Goal: Task Accomplishment & Management: Use online tool/utility

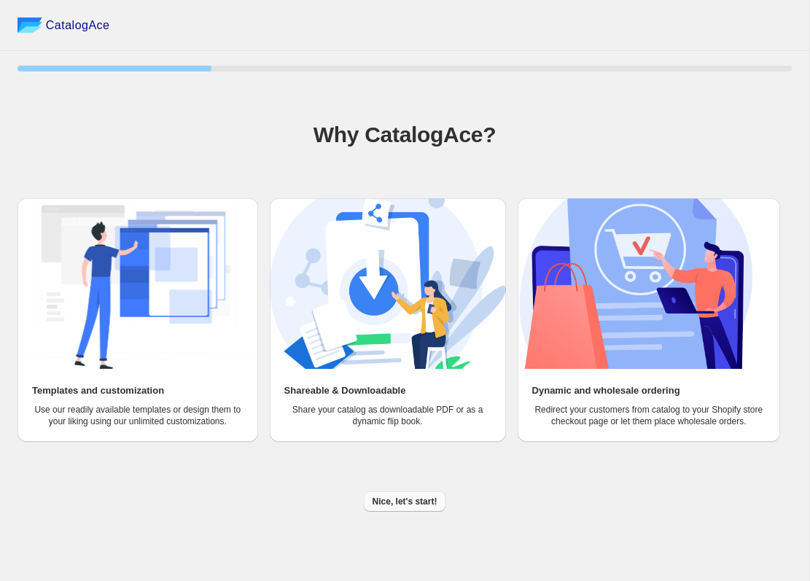
click at [407, 508] on span "Nice, let's start!" at bounding box center [405, 502] width 65 height 12
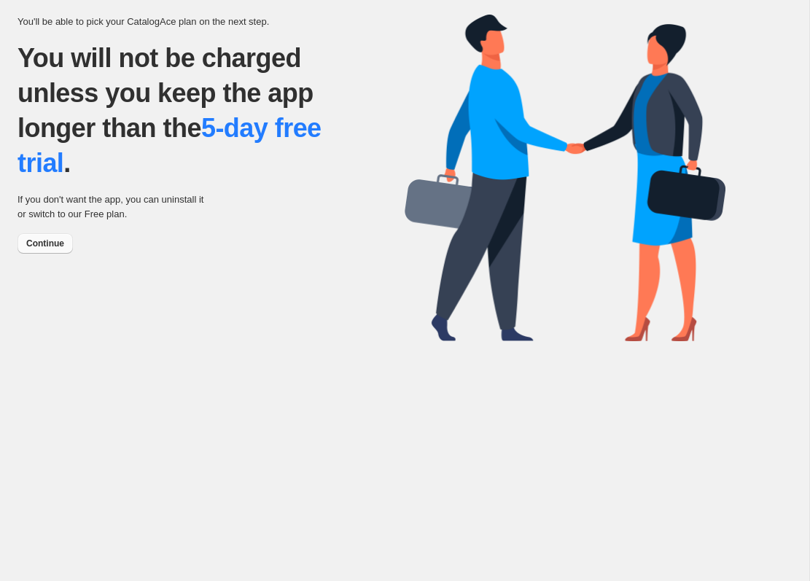
click at [46, 249] on span "Continue" at bounding box center [45, 244] width 38 height 12
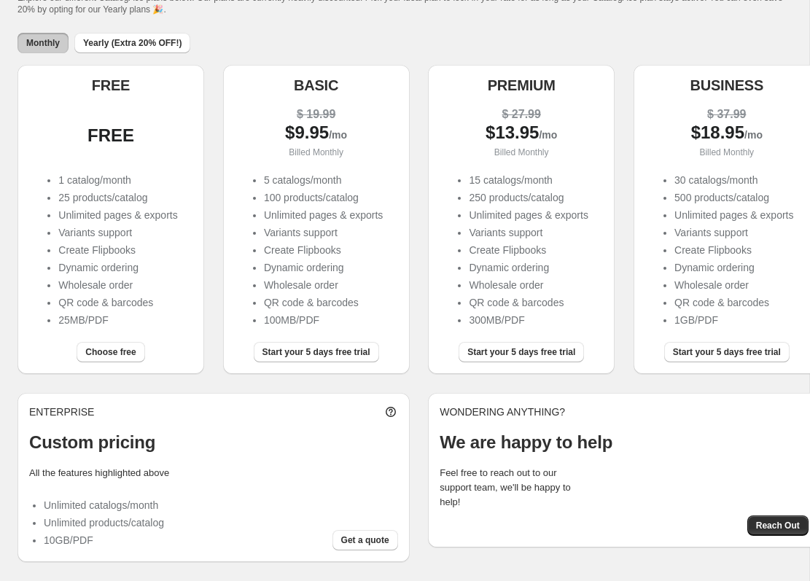
scroll to position [124, 0]
click at [128, 345] on div "Choose free" at bounding box center [111, 355] width 187 height 38
click at [127, 342] on button "Choose free" at bounding box center [111, 352] width 68 height 20
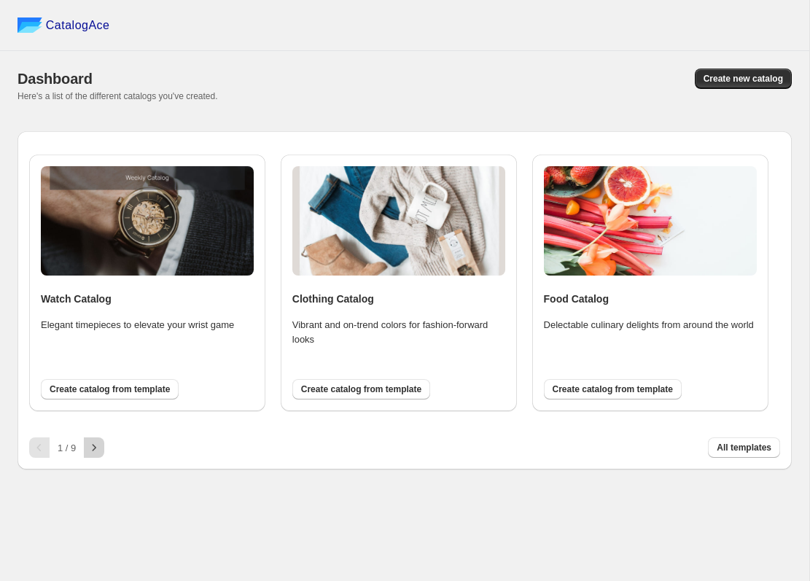
click at [92, 451] on icon "button" at bounding box center [94, 447] width 15 height 15
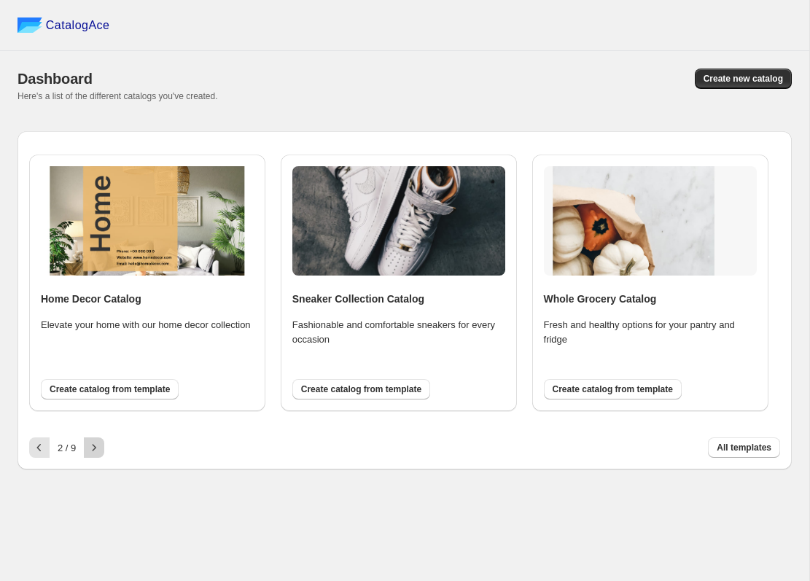
click at [92, 451] on icon "button" at bounding box center [94, 447] width 15 height 15
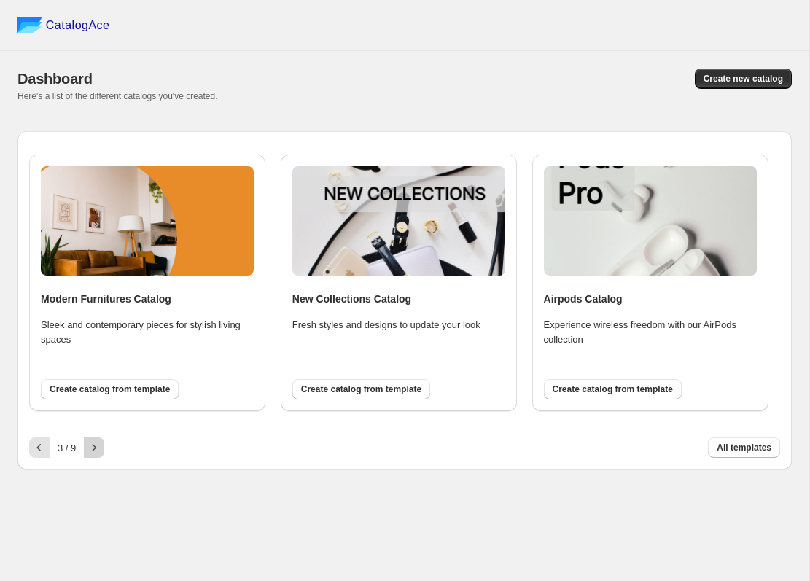
click at [92, 451] on icon "button" at bounding box center [94, 447] width 15 height 15
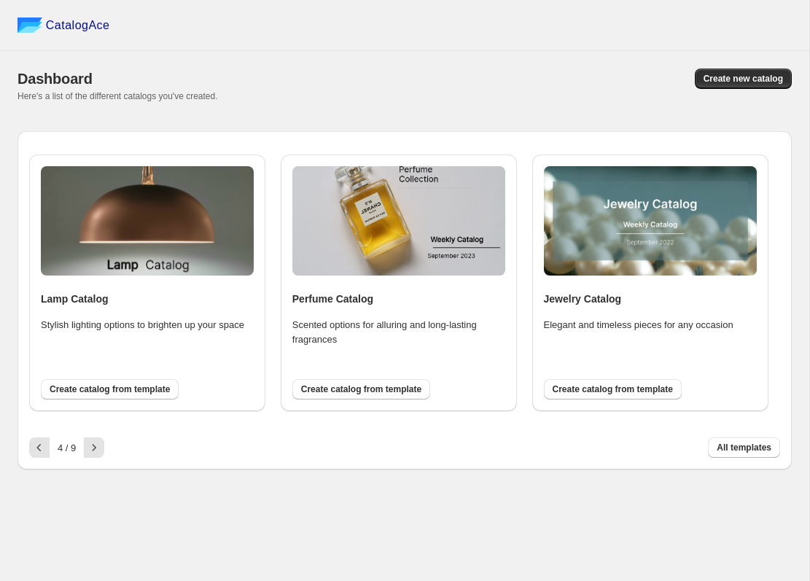
click at [395, 228] on img at bounding box center [398, 220] width 213 height 109
click at [99, 443] on icon "button" at bounding box center [94, 447] width 15 height 15
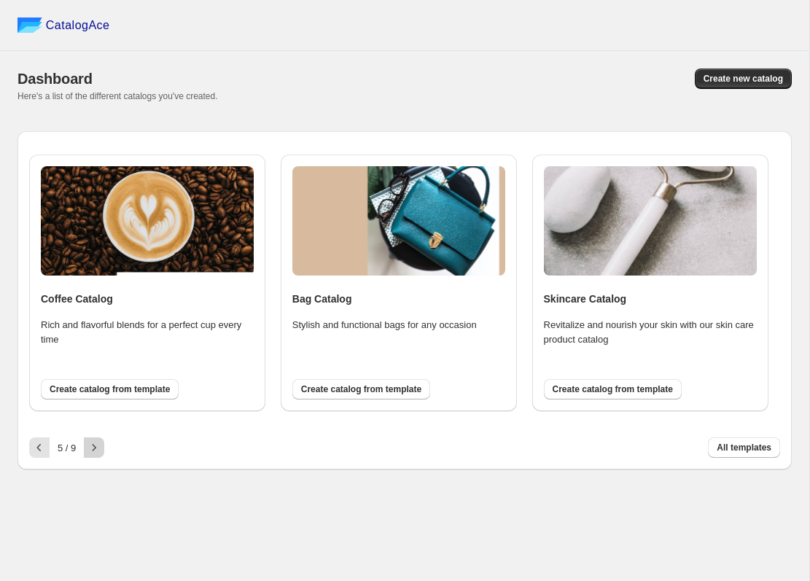
click at [99, 443] on icon "button" at bounding box center [94, 447] width 15 height 15
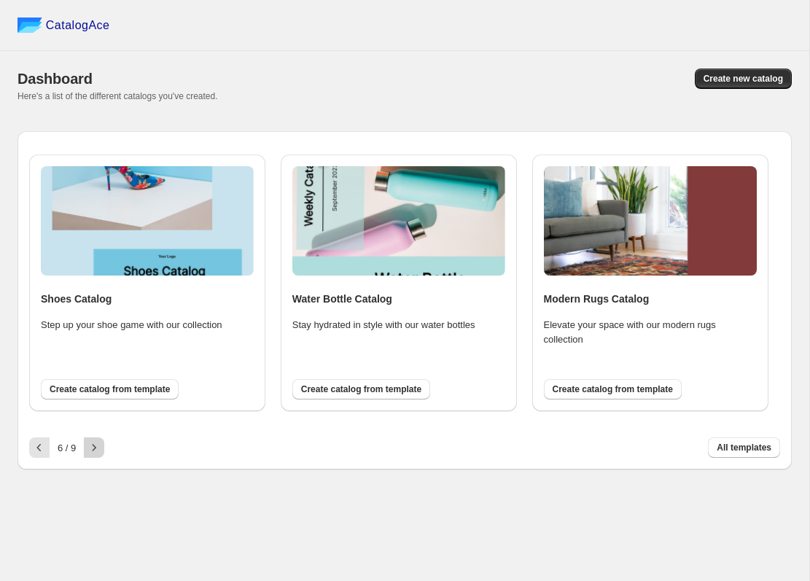
click at [100, 443] on icon "button" at bounding box center [94, 447] width 15 height 15
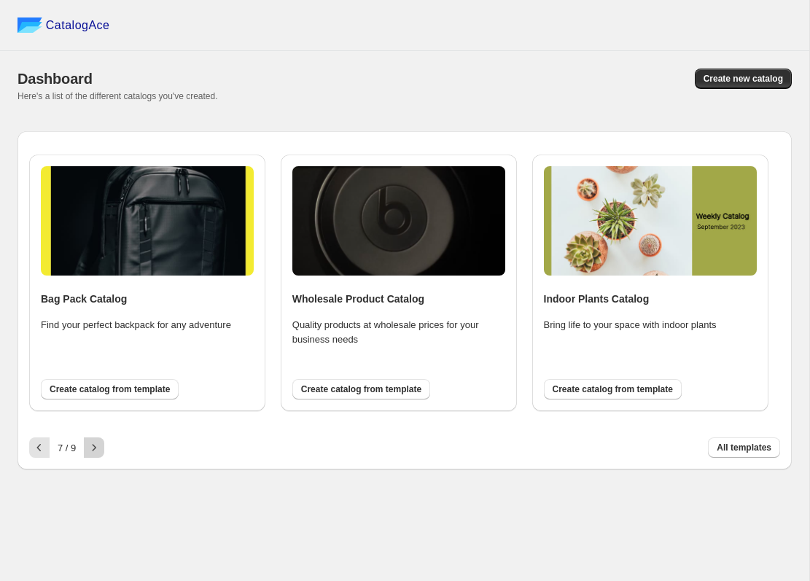
click at [100, 443] on icon "button" at bounding box center [94, 447] width 15 height 15
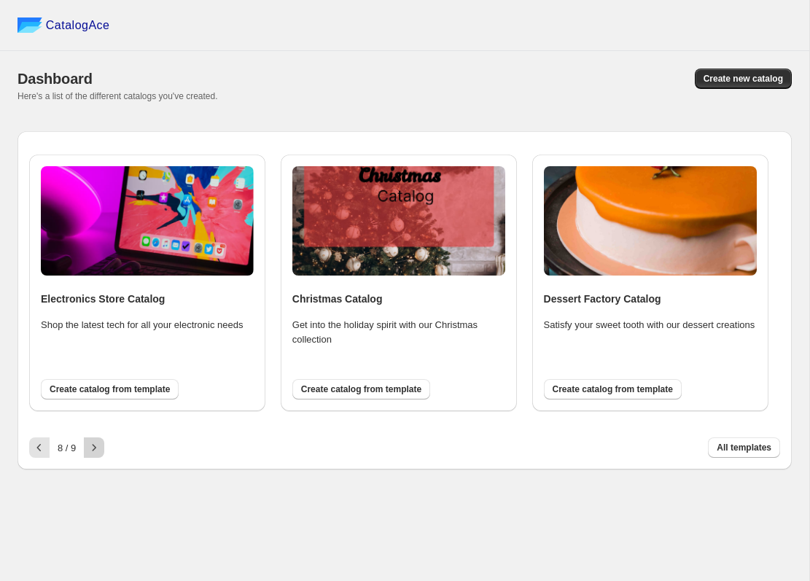
click at [100, 449] on icon "button" at bounding box center [94, 447] width 15 height 15
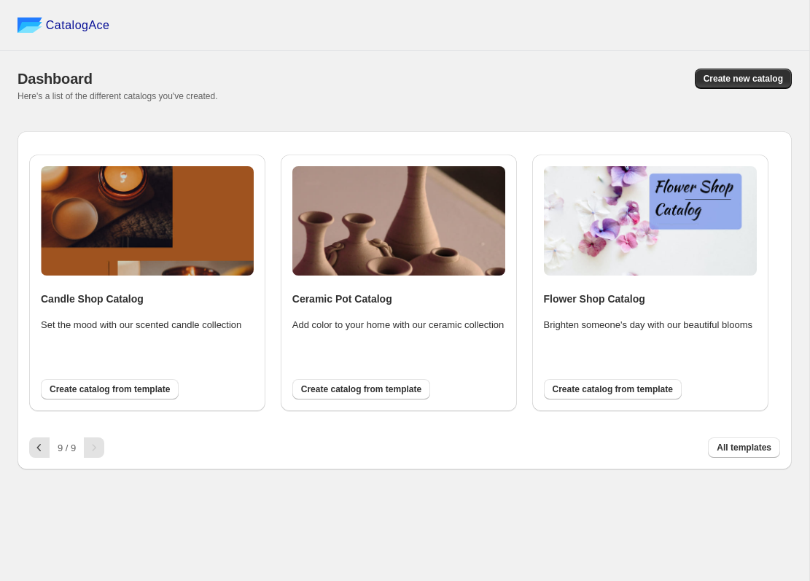
click at [167, 242] on img at bounding box center [147, 220] width 213 height 109
click at [128, 390] on span "Create catalog from template" at bounding box center [110, 390] width 120 height 12
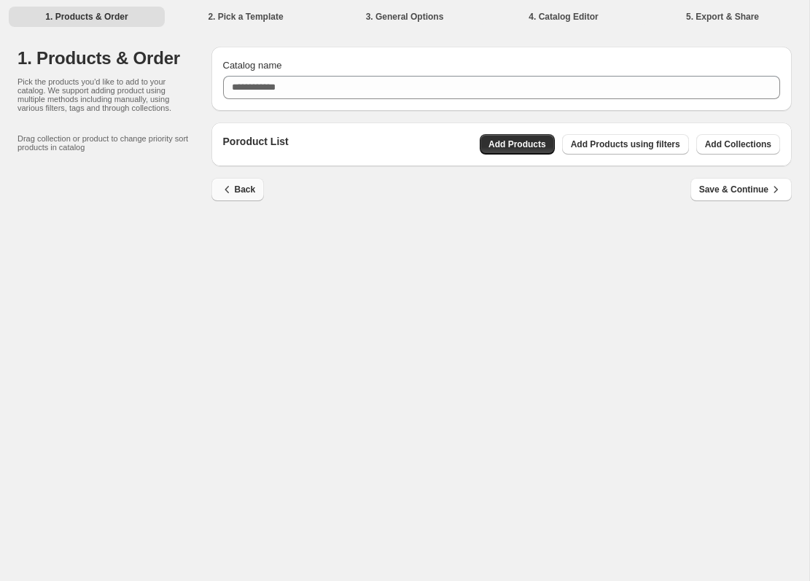
click at [234, 193] on icon "button" at bounding box center [227, 189] width 15 height 15
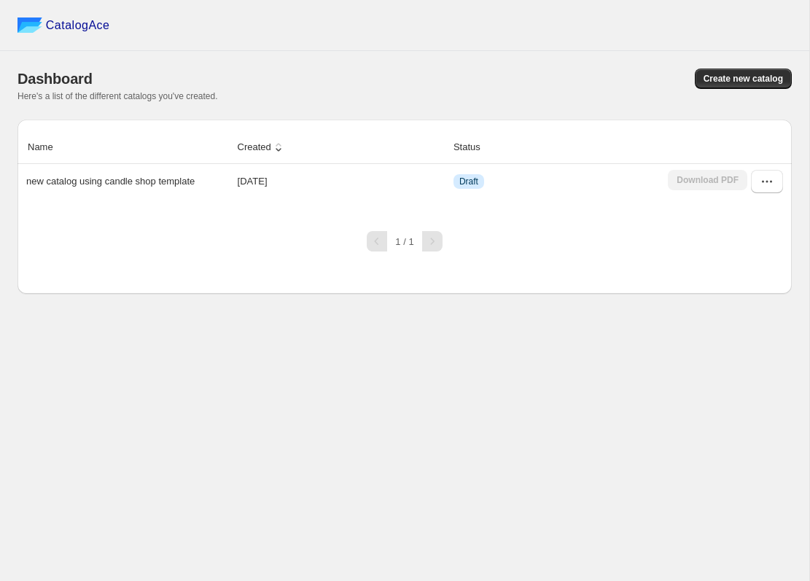
click at [87, 25] on span "CatalogAce" at bounding box center [78, 25] width 64 height 15
click at [756, 185] on button "button" at bounding box center [767, 181] width 32 height 23
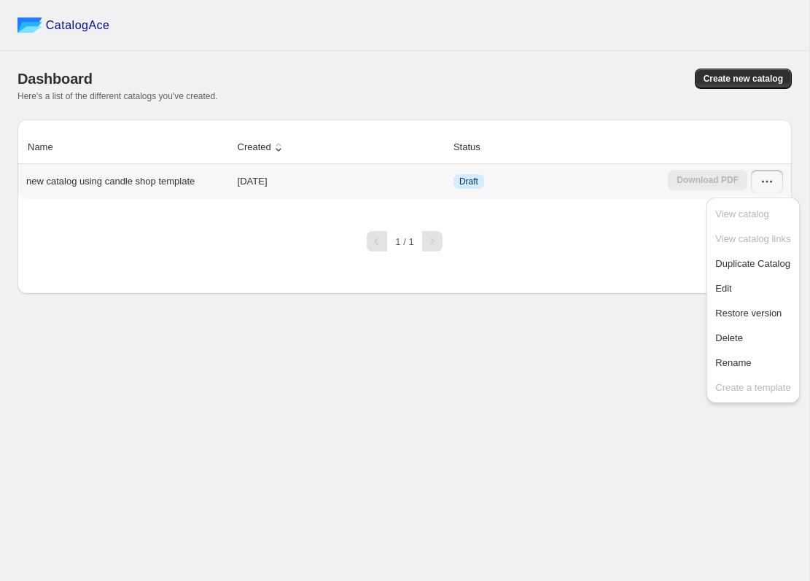
click at [664, 174] on td "Download PDF" at bounding box center [728, 181] width 128 height 35
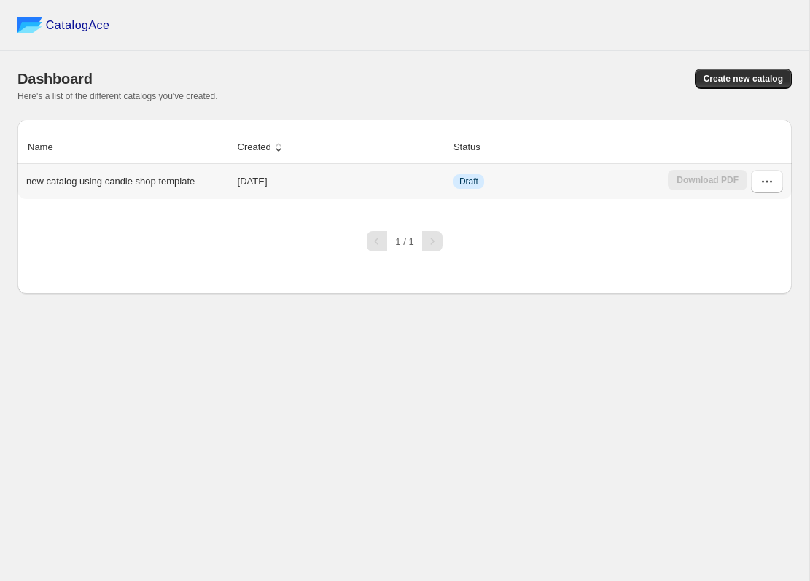
click at [115, 182] on p "new catalog using candle shop template" at bounding box center [110, 181] width 168 height 15
click at [759, 180] on button "button" at bounding box center [767, 181] width 32 height 23
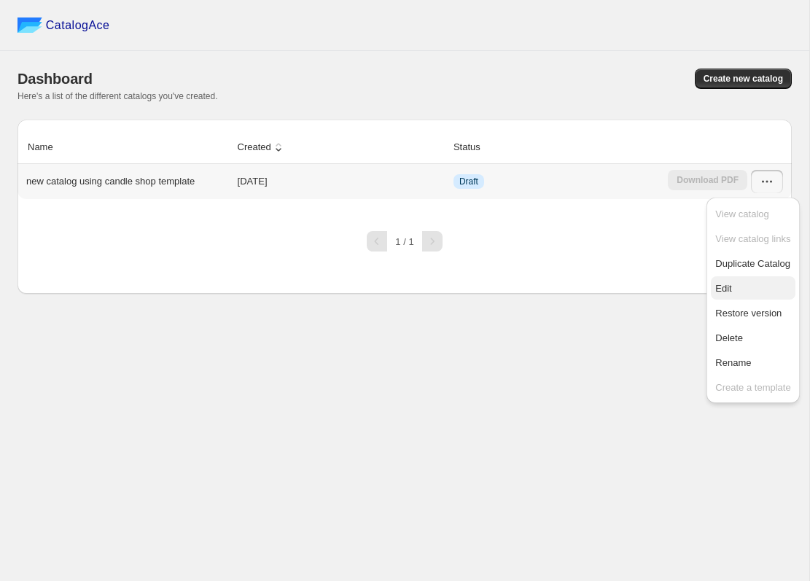
click at [721, 285] on span "Edit" at bounding box center [723, 288] width 16 height 11
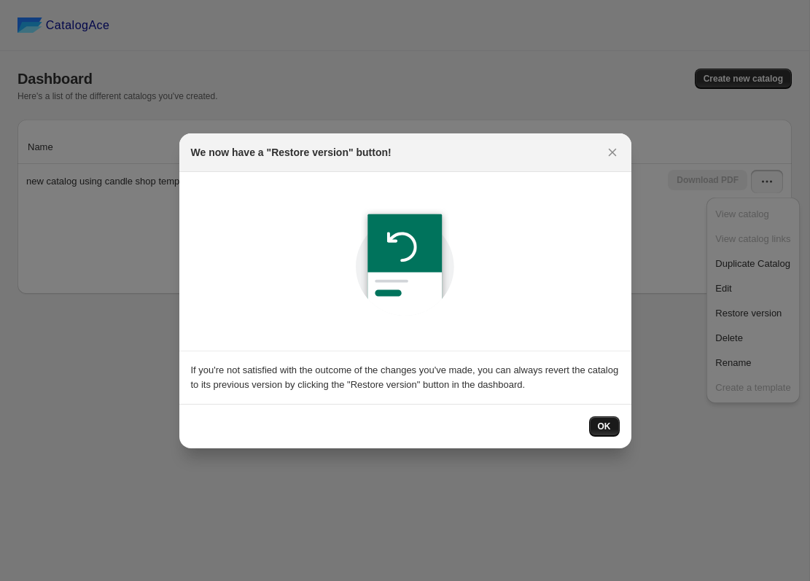
click at [598, 425] on span "OK" at bounding box center [604, 427] width 13 height 12
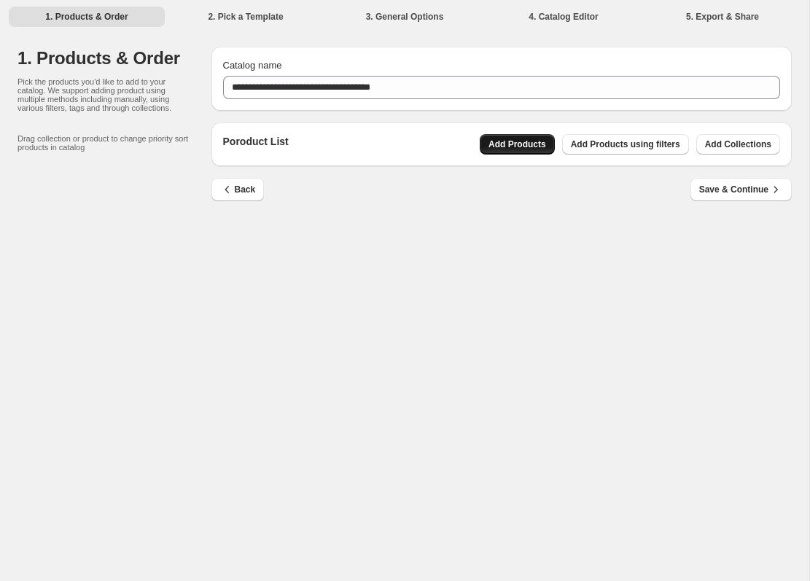
click at [500, 141] on span "Add Products" at bounding box center [518, 145] width 58 height 12
click at [730, 143] on span "Add Collections" at bounding box center [738, 145] width 66 height 12
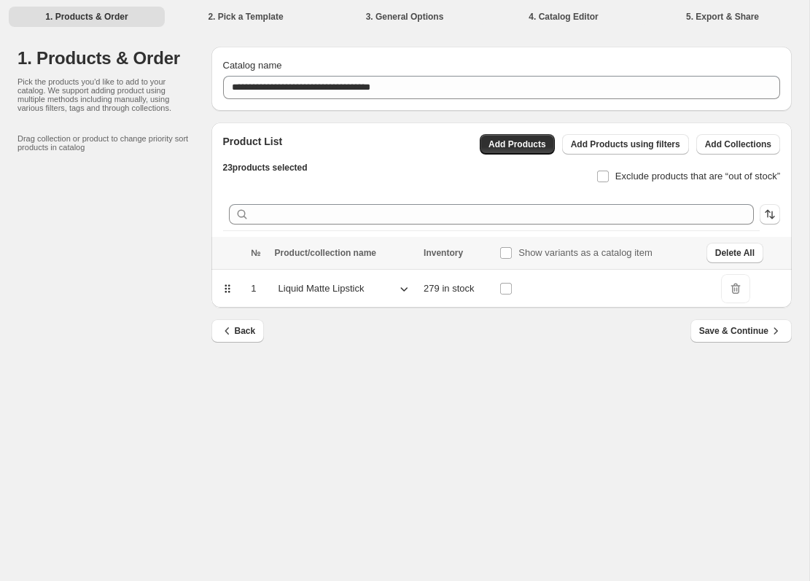
click at [392, 290] on div "Liquid Matte Lipstick" at bounding box center [345, 289] width 140 height 22
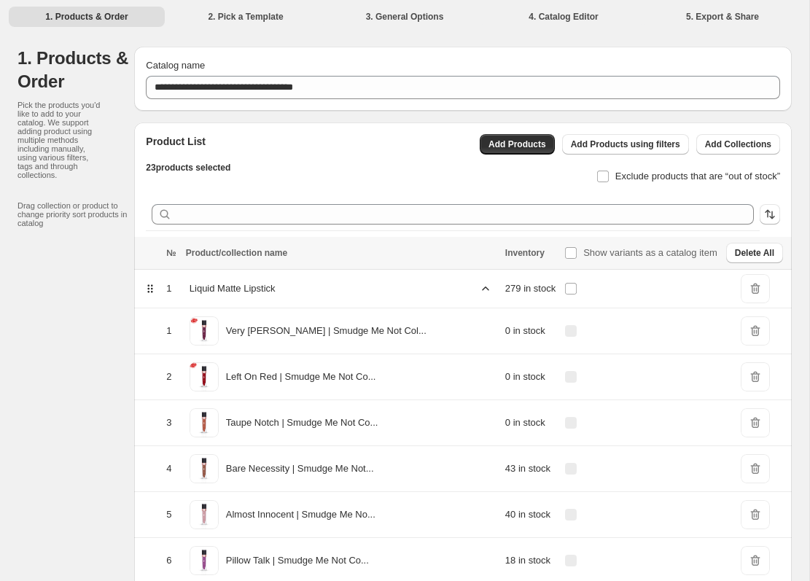
click at [478, 291] on icon at bounding box center [485, 288] width 15 height 15
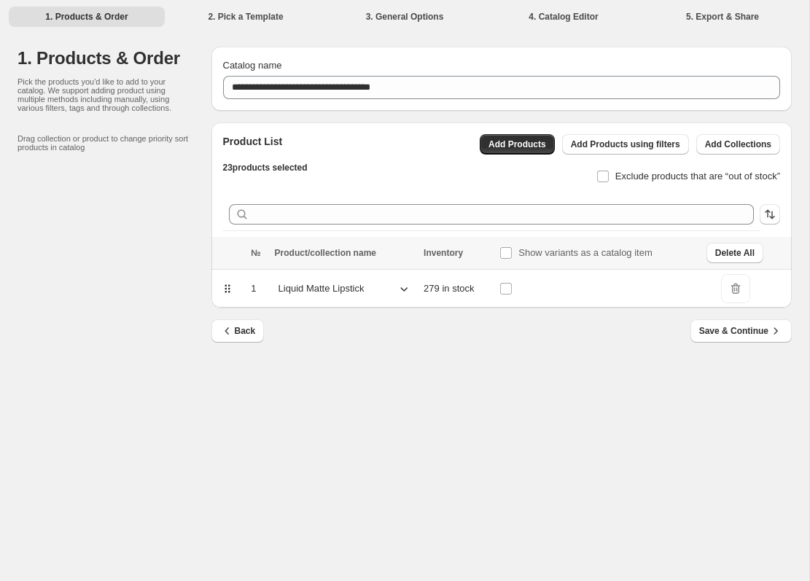
click at [397, 290] on icon at bounding box center [404, 288] width 15 height 15
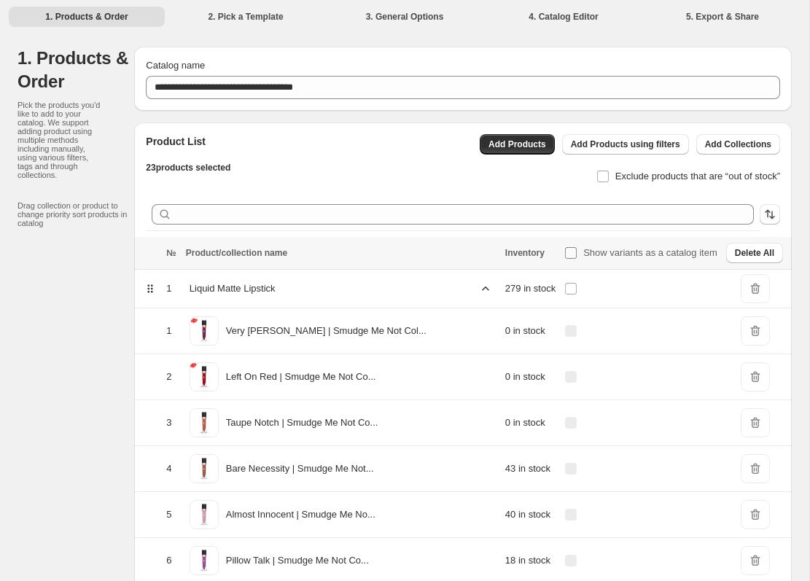
click at [565, 258] on span at bounding box center [571, 253] width 12 height 12
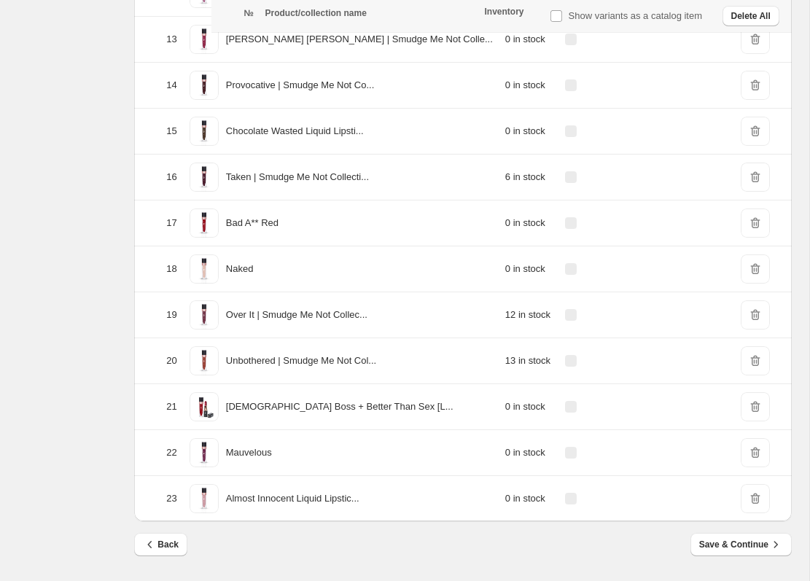
scroll to position [861, 0]
click at [753, 392] on span "DeleteIcon" at bounding box center [755, 406] width 29 height 29
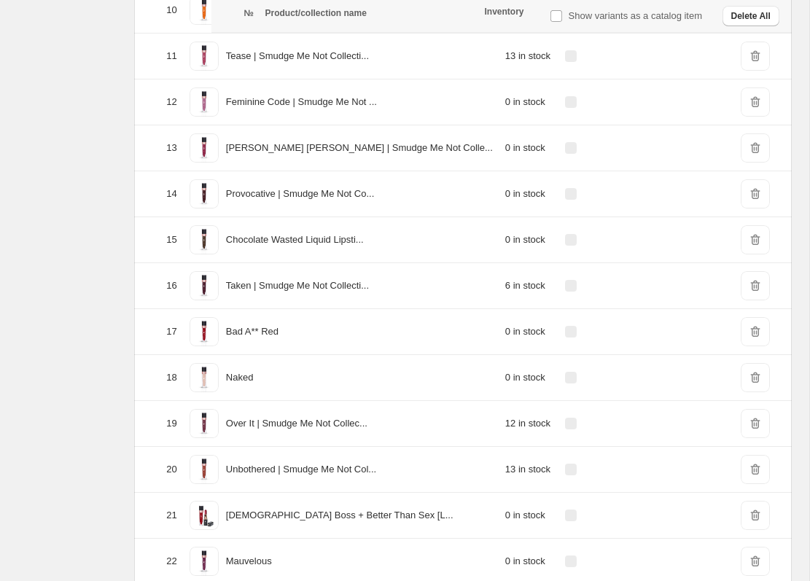
scroll to position [750, 0]
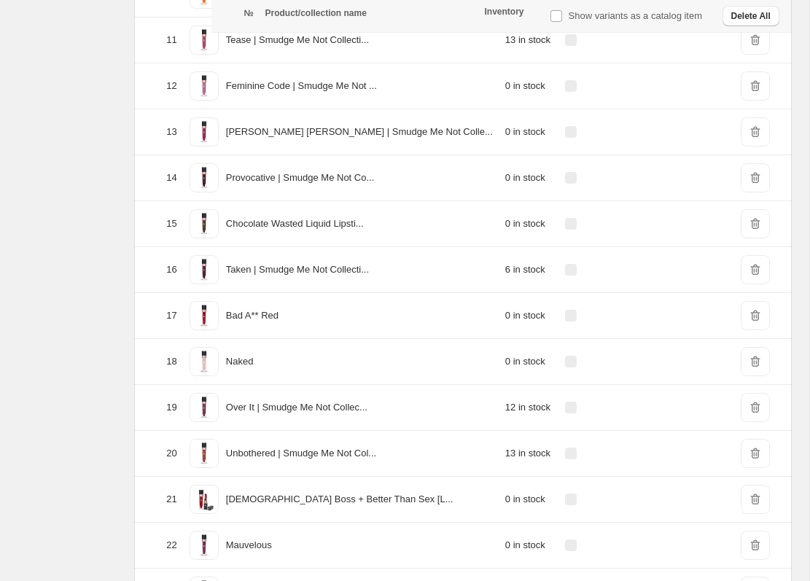
click at [746, 320] on span "DeleteIcon" at bounding box center [755, 315] width 29 height 29
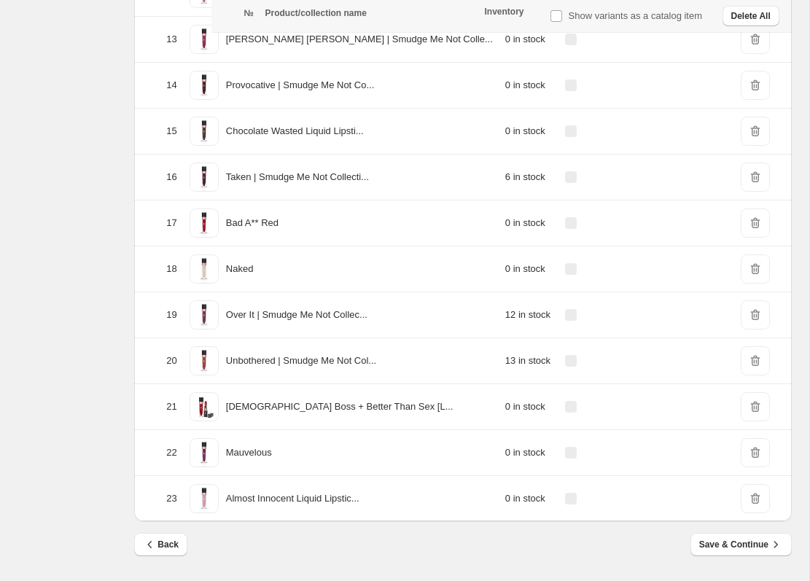
scroll to position [861, 0]
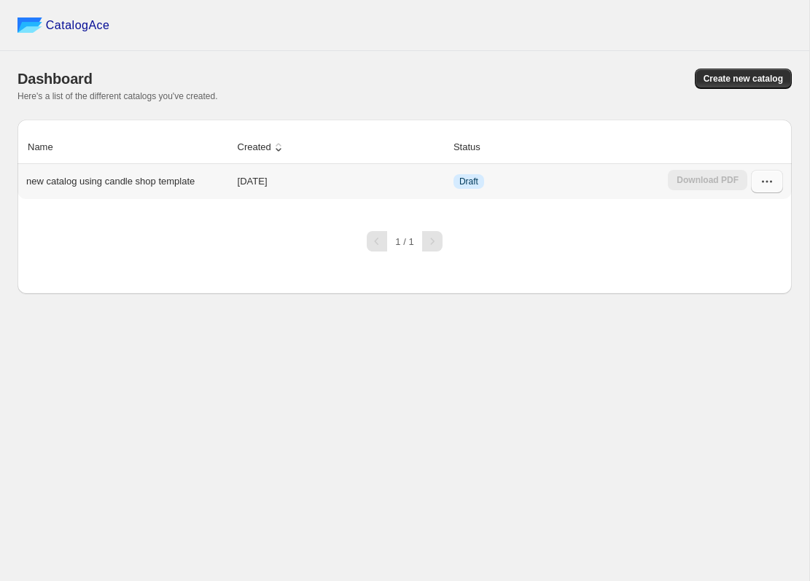
click at [772, 183] on icon "button" at bounding box center [767, 181] width 15 height 15
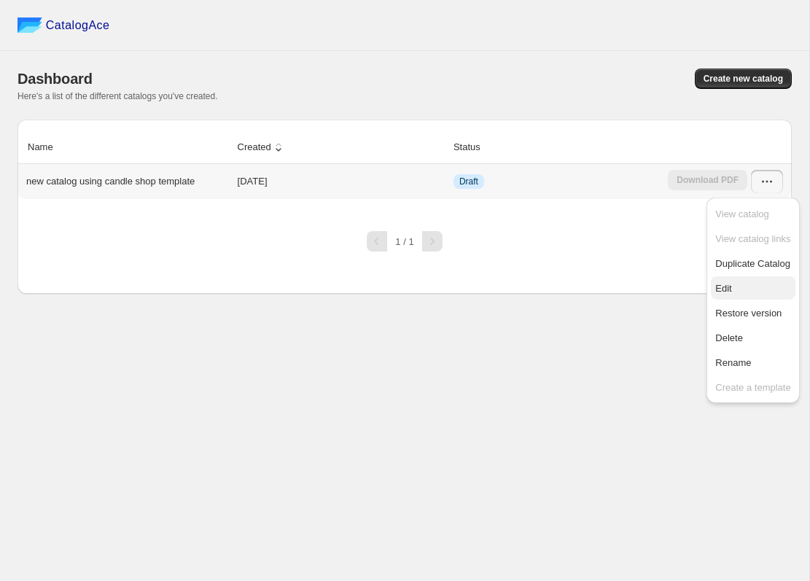
click at [747, 285] on span "Edit" at bounding box center [752, 288] width 75 height 15
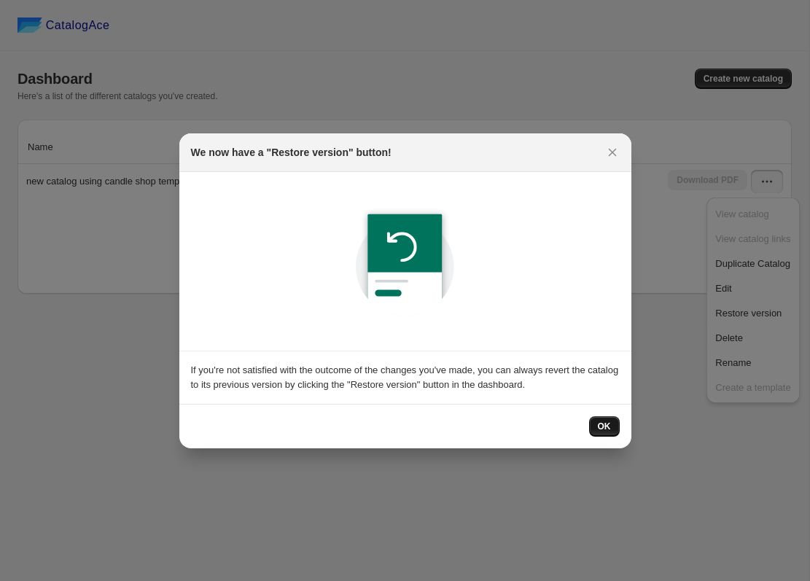
click at [609, 433] on button "OK" at bounding box center [604, 426] width 31 height 20
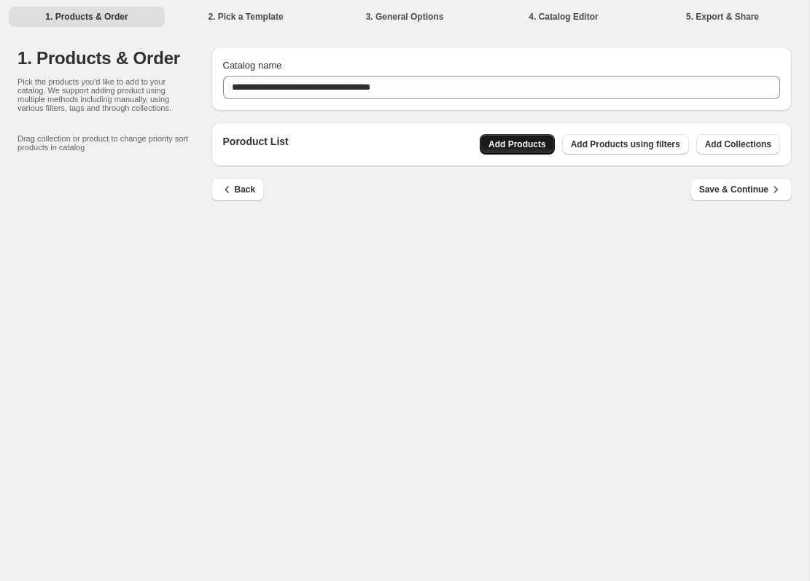
click at [499, 145] on span "Add Products" at bounding box center [518, 145] width 58 height 12
click at [651, 148] on span "Add Products using filters" at bounding box center [625, 145] width 109 height 12
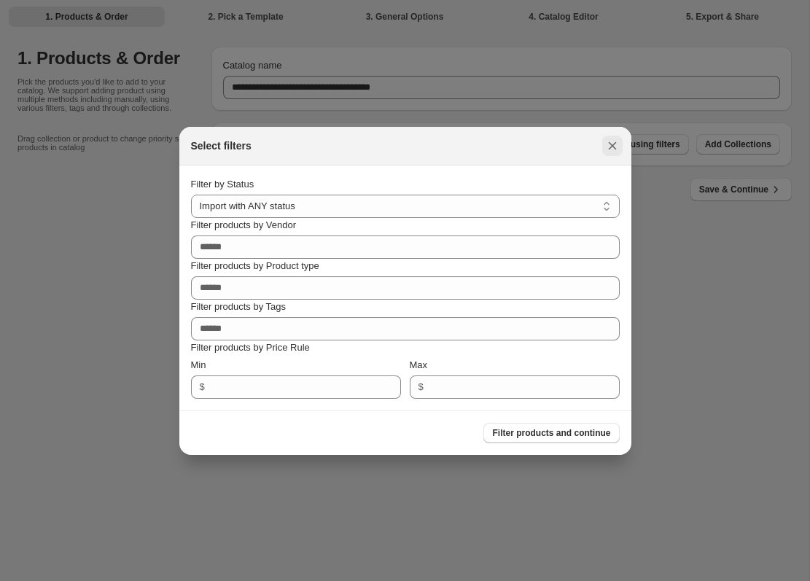
click at [613, 153] on button ":rr:" at bounding box center [612, 146] width 20 height 20
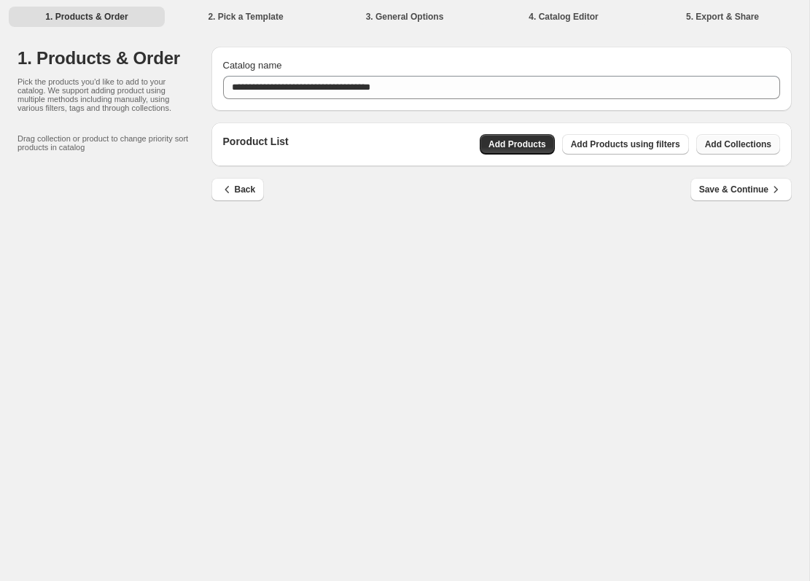
click at [717, 148] on span "Add Collections" at bounding box center [738, 145] width 66 height 12
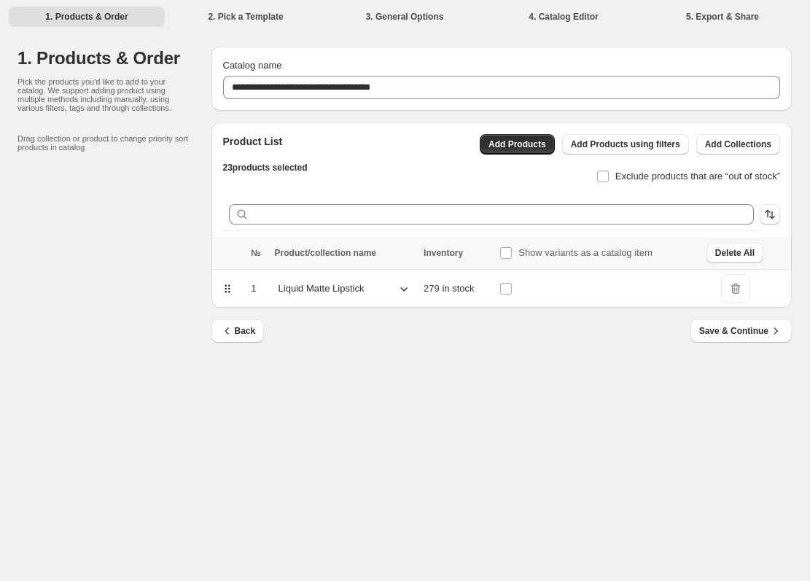
click at [402, 292] on icon at bounding box center [404, 288] width 15 height 15
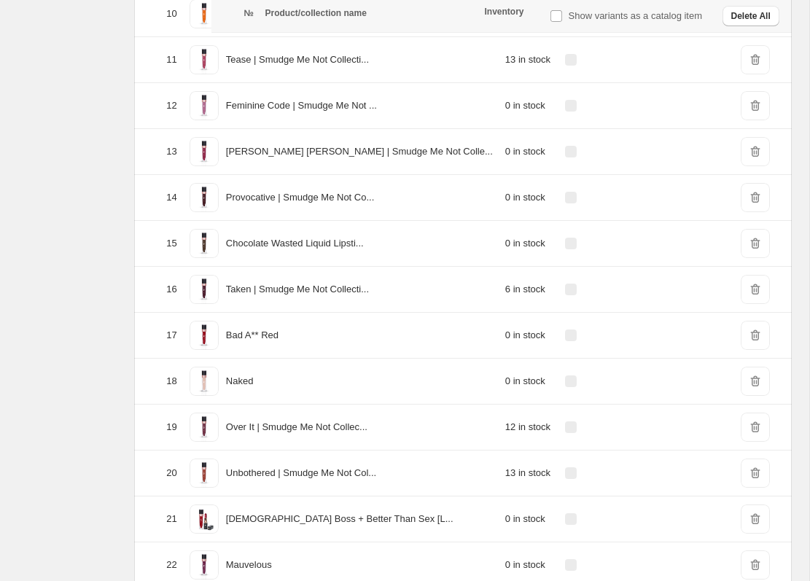
scroll to position [766, 0]
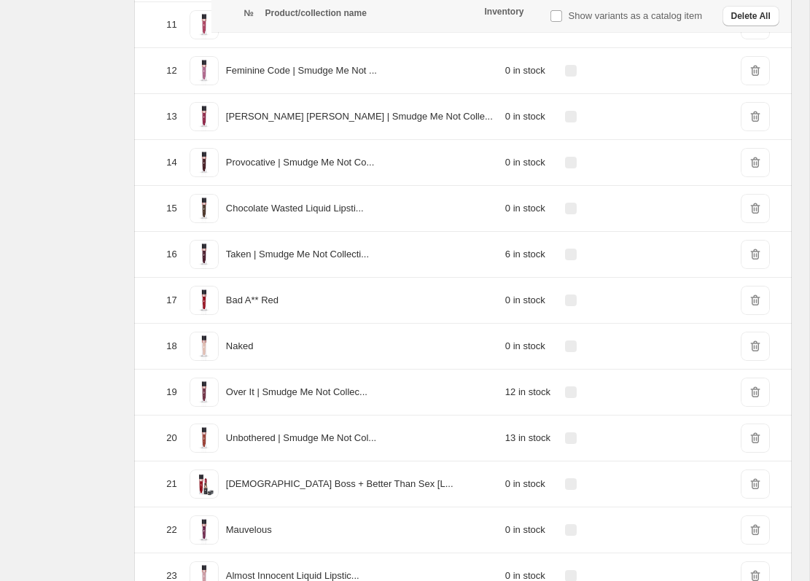
click at [755, 119] on span "DeleteIcon" at bounding box center [755, 116] width 29 height 29
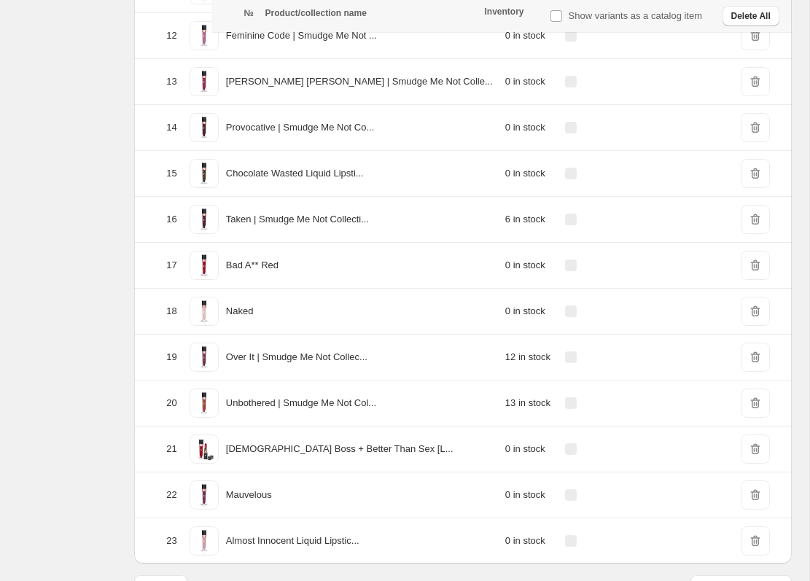
scroll to position [816, 0]
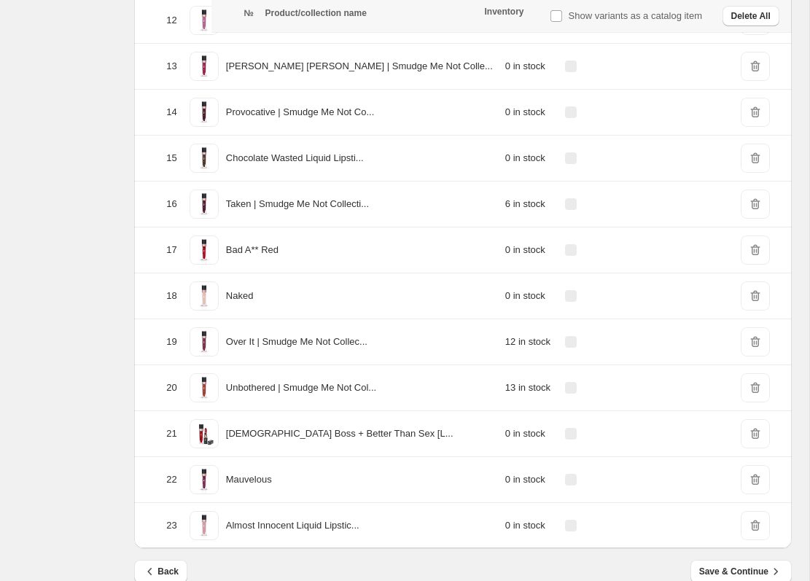
click at [757, 253] on span "DeleteIcon" at bounding box center [755, 250] width 29 height 29
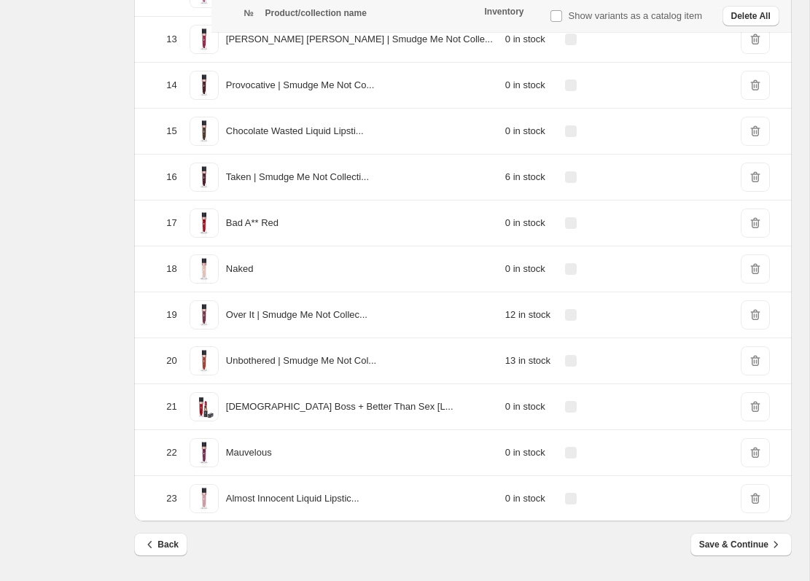
scroll to position [861, 0]
click at [741, 537] on span "Save & Continue" at bounding box center [741, 544] width 84 height 15
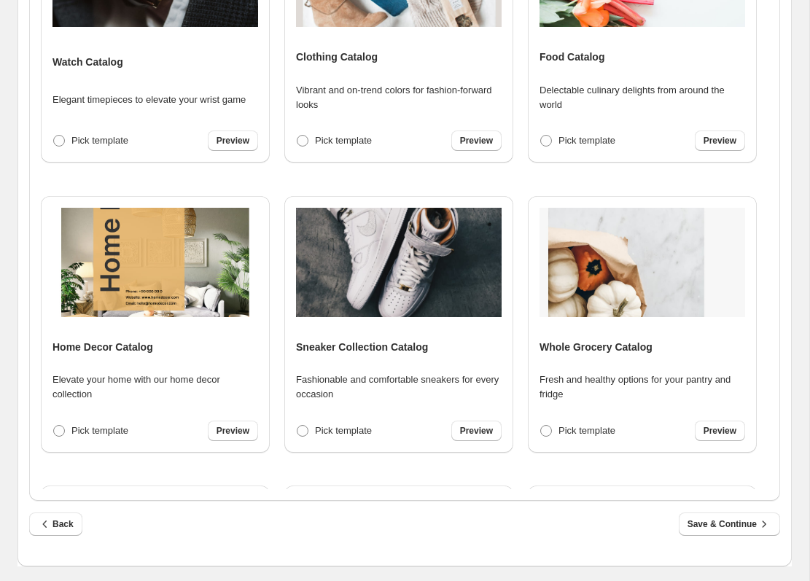
scroll to position [459, 0]
click at [738, 517] on span "Save & Continue" at bounding box center [730, 524] width 84 height 15
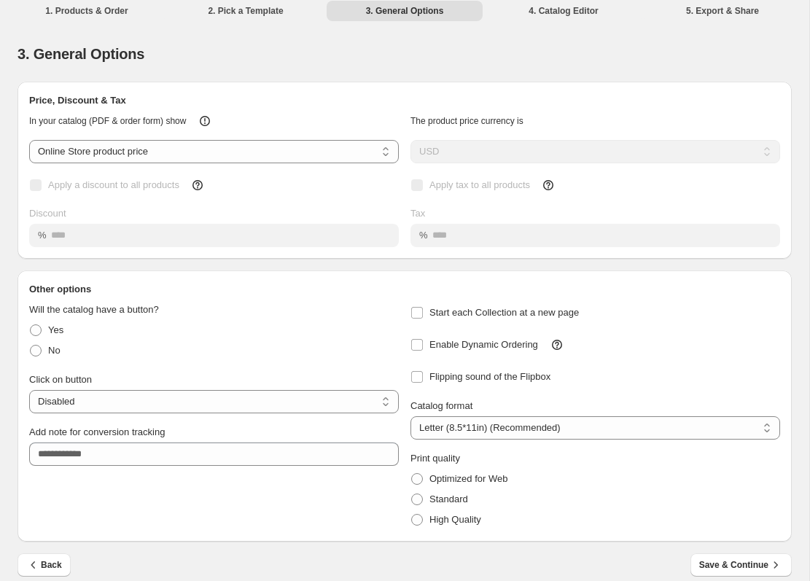
scroll to position [0, 0]
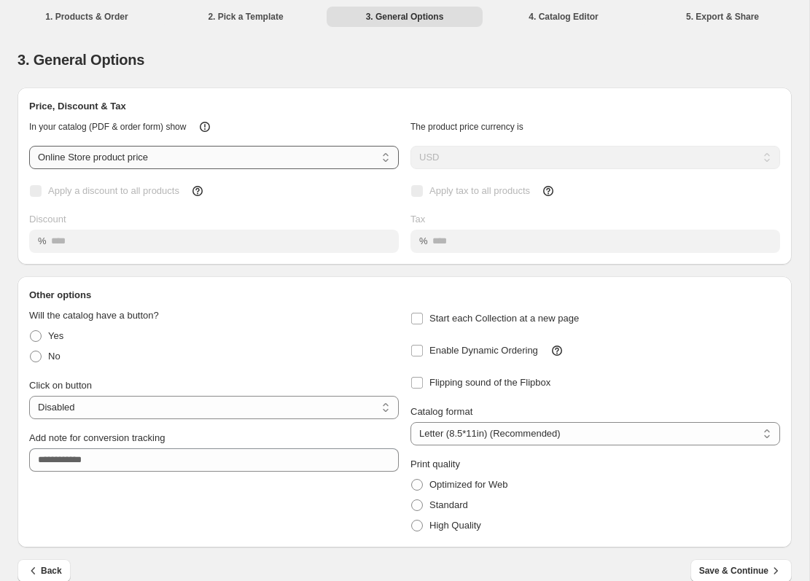
click at [350, 146] on select "**********" at bounding box center [214, 157] width 370 height 23
select select "****"
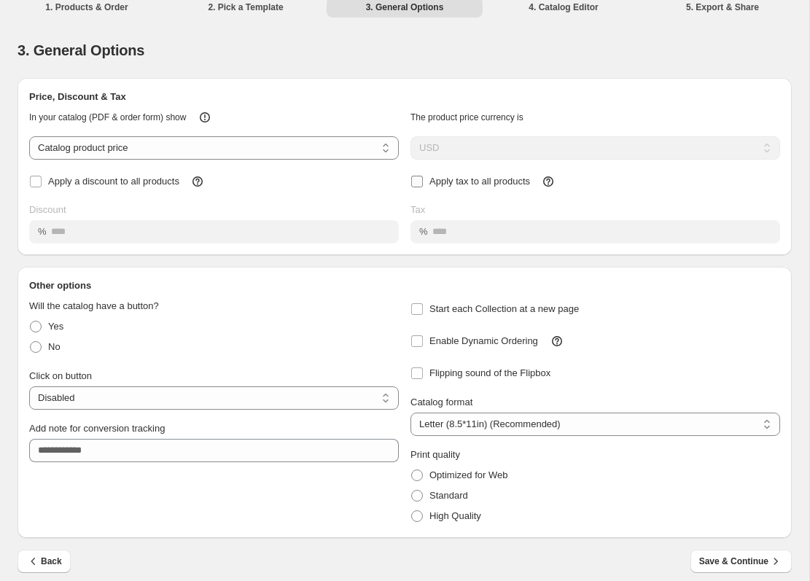
scroll to position [6, 0]
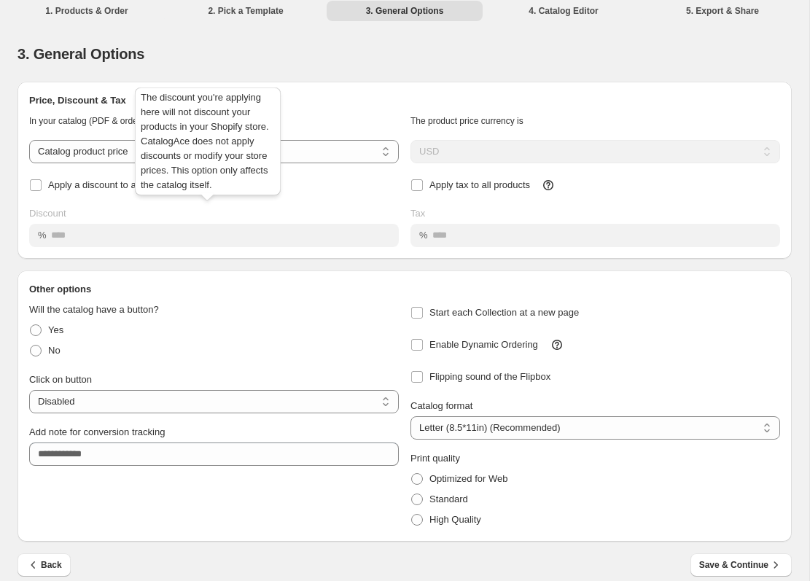
click at [205, 193] on icon at bounding box center [197, 185] width 15 height 15
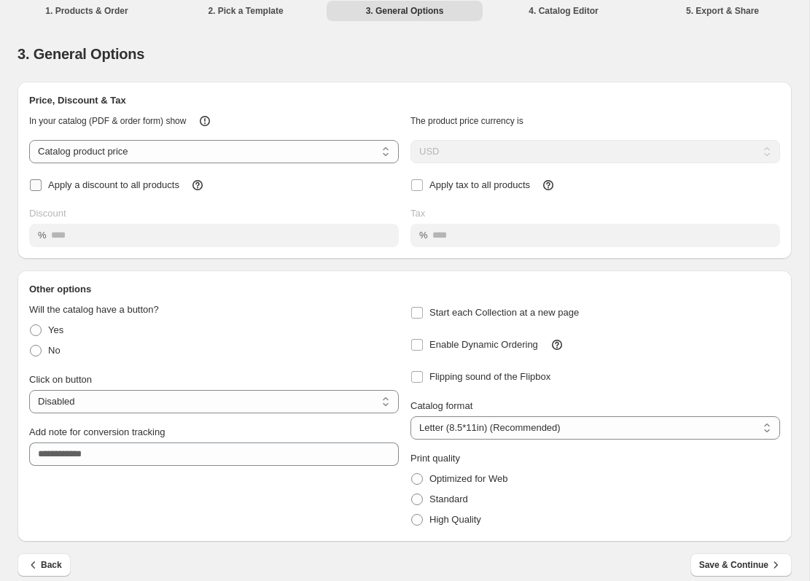
click at [179, 190] on span "Apply a discount to all products" at bounding box center [113, 184] width 131 height 11
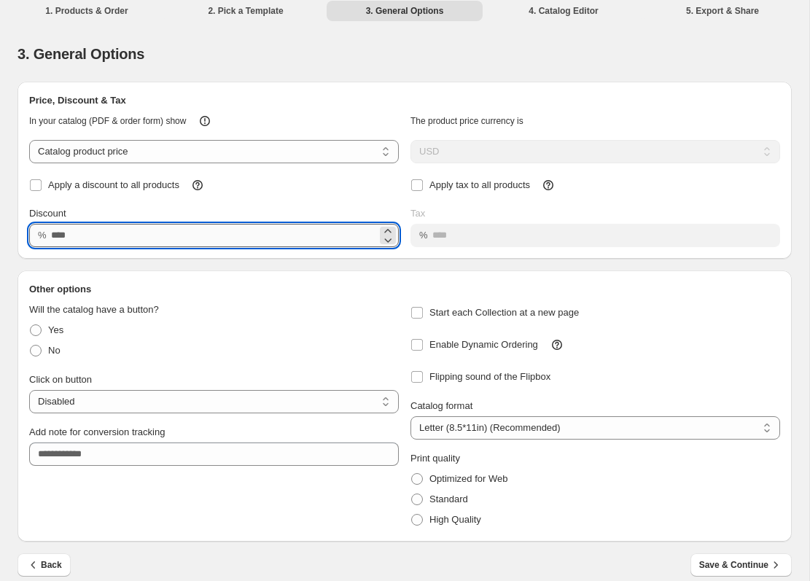
click at [55, 247] on input "Discount" at bounding box center [214, 235] width 326 height 23
type input "**"
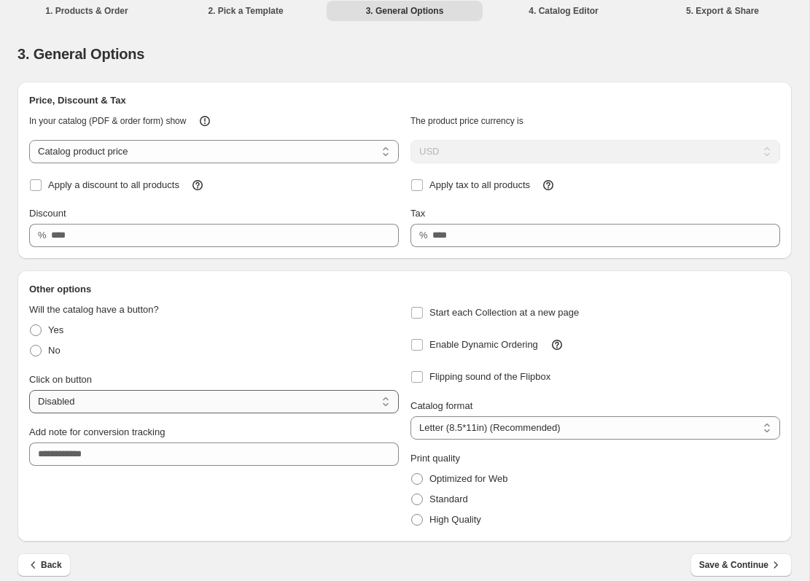
click at [79, 413] on select "**********" at bounding box center [214, 401] width 370 height 23
click at [38, 336] on span at bounding box center [36, 331] width 12 height 12
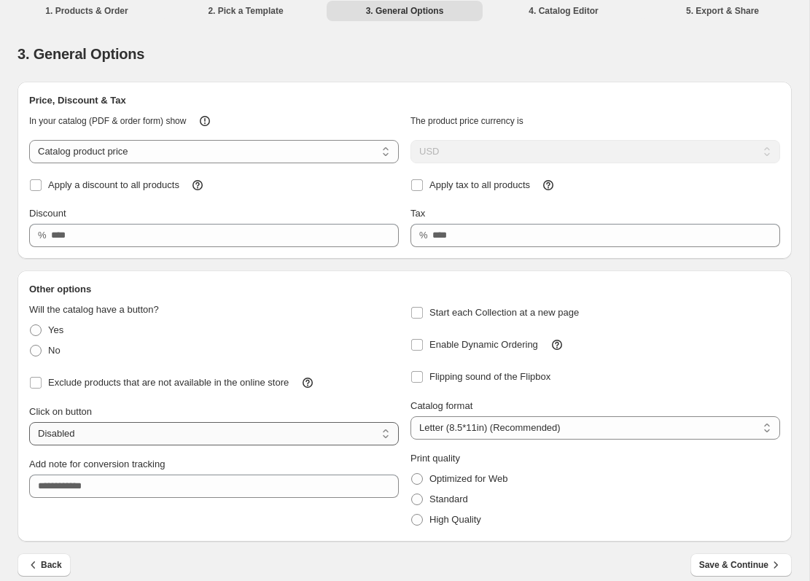
click at [112, 446] on select "**********" at bounding box center [214, 433] width 370 height 23
select select "**********"
click at [514, 350] on span "Enable Dynamic Ordering" at bounding box center [484, 344] width 109 height 11
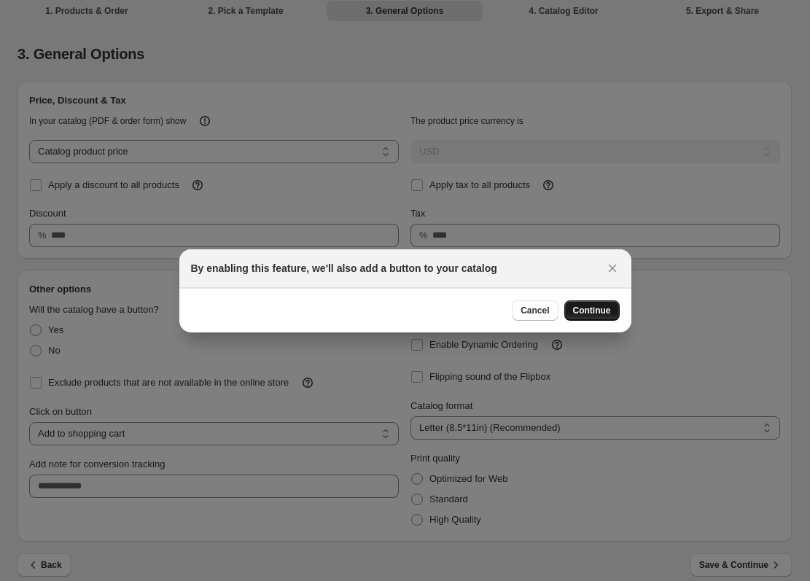
click at [584, 309] on span "Continue" at bounding box center [592, 311] width 38 height 12
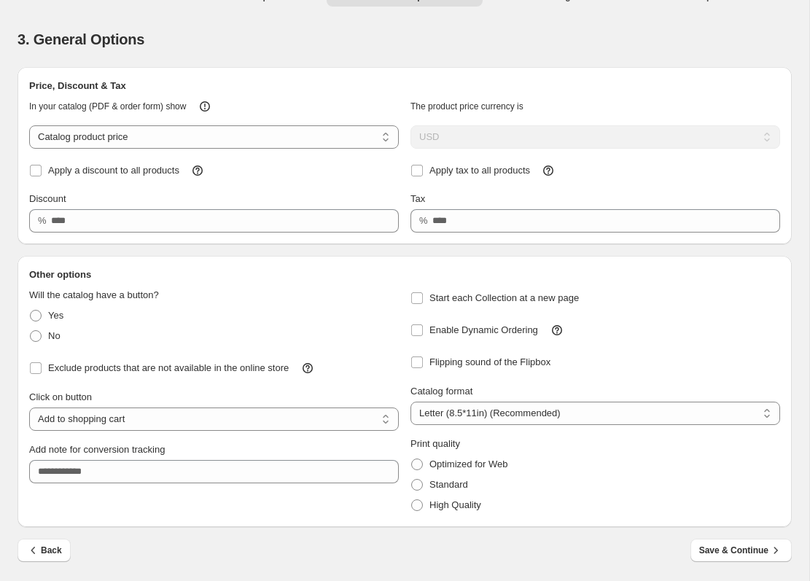
scroll to position [65, 0]
click at [731, 543] on span "Save & Continue" at bounding box center [741, 550] width 84 height 15
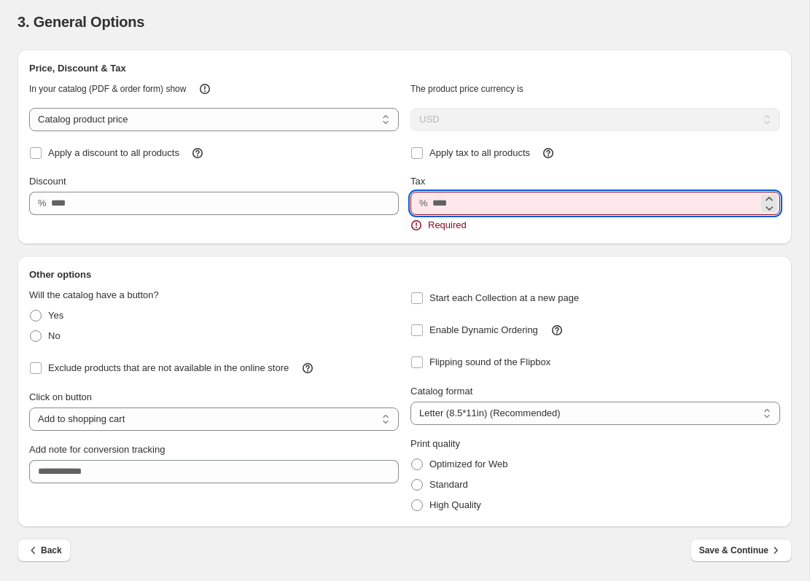
click at [444, 211] on input "Tax" at bounding box center [595, 203] width 326 height 23
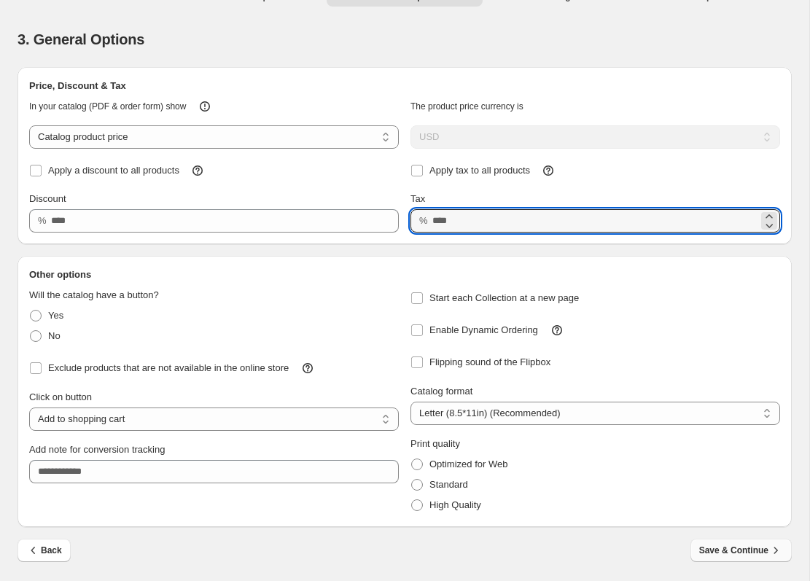
type input "****"
click at [739, 543] on span "Save & Continue" at bounding box center [741, 550] width 84 height 15
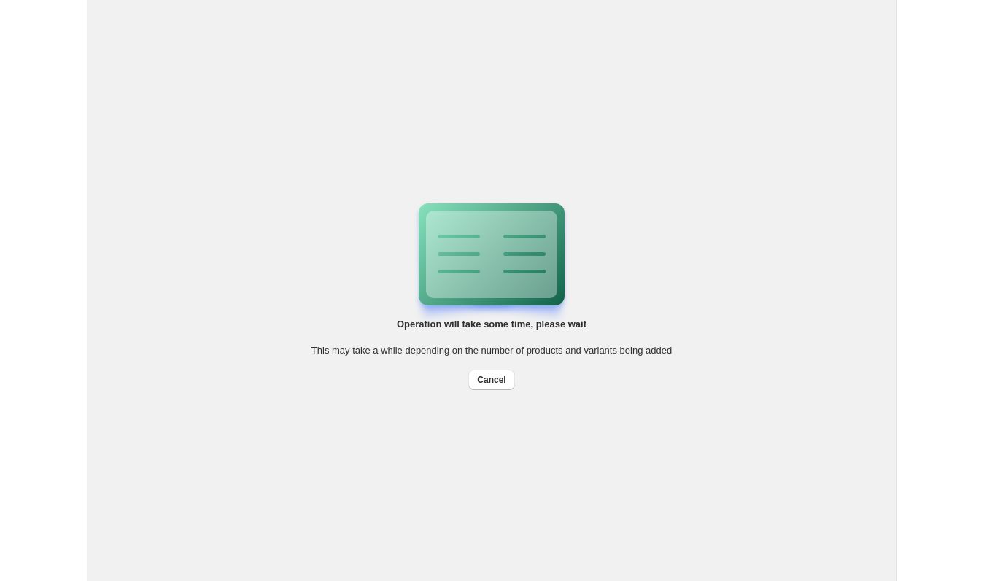
scroll to position [0, 0]
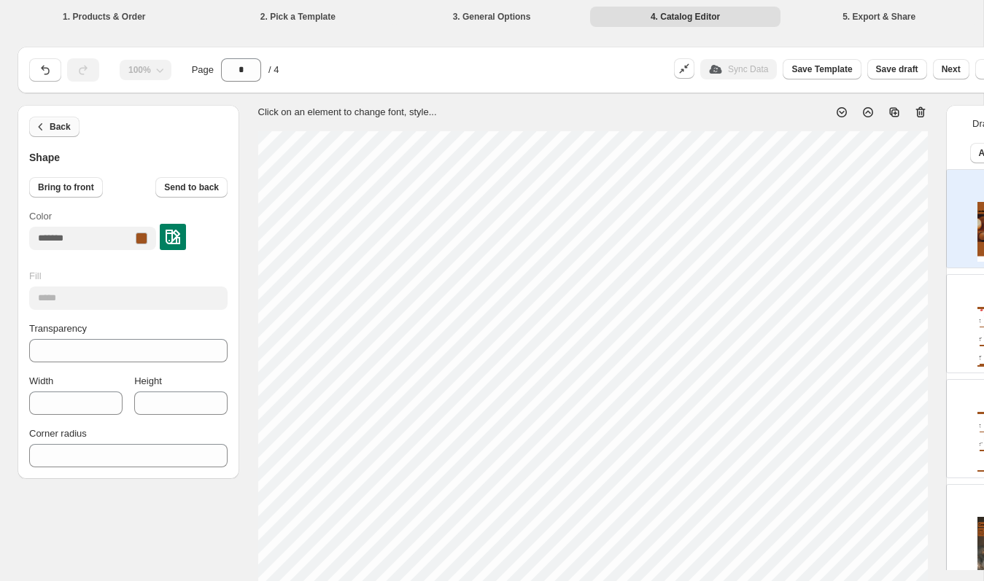
click at [56, 126] on span "Back" at bounding box center [60, 127] width 21 height 12
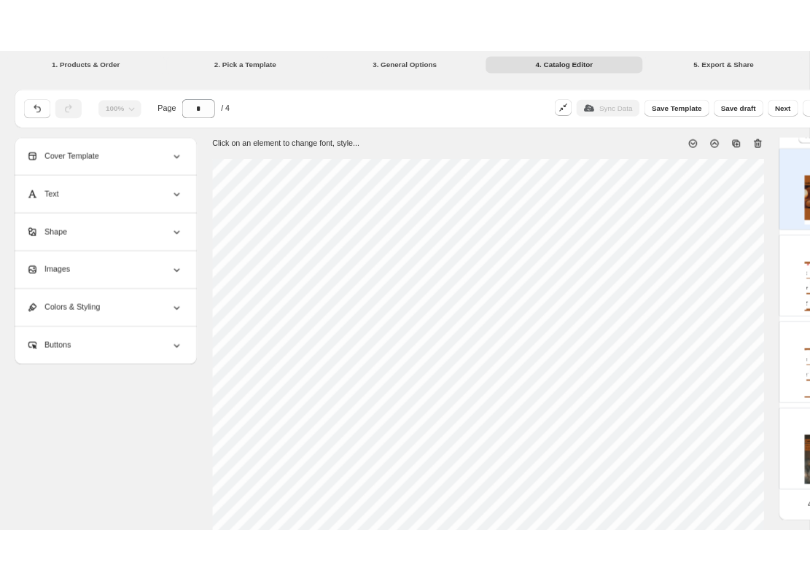
scroll to position [51, 0]
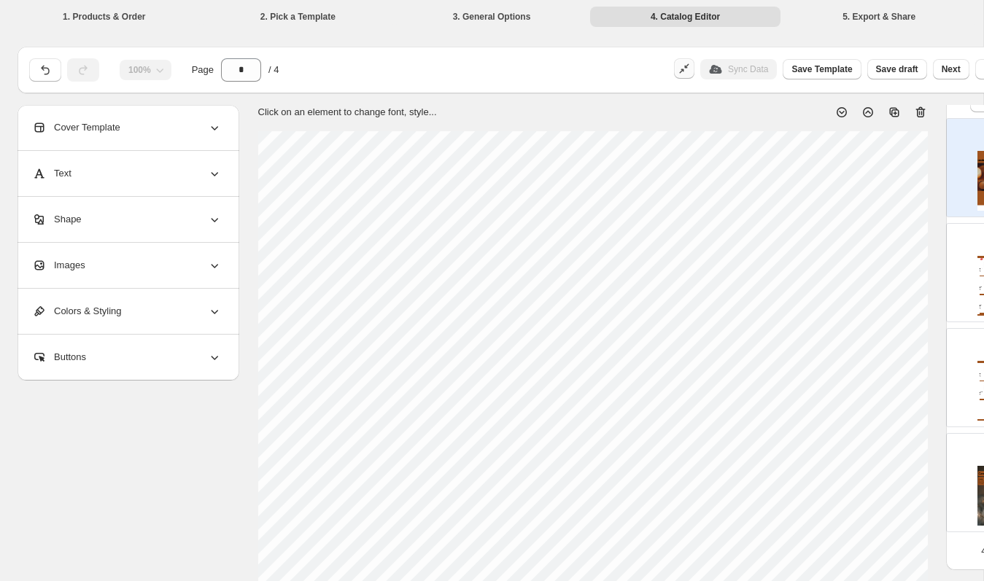
click at [686, 70] on button "button" at bounding box center [684, 68] width 20 height 20
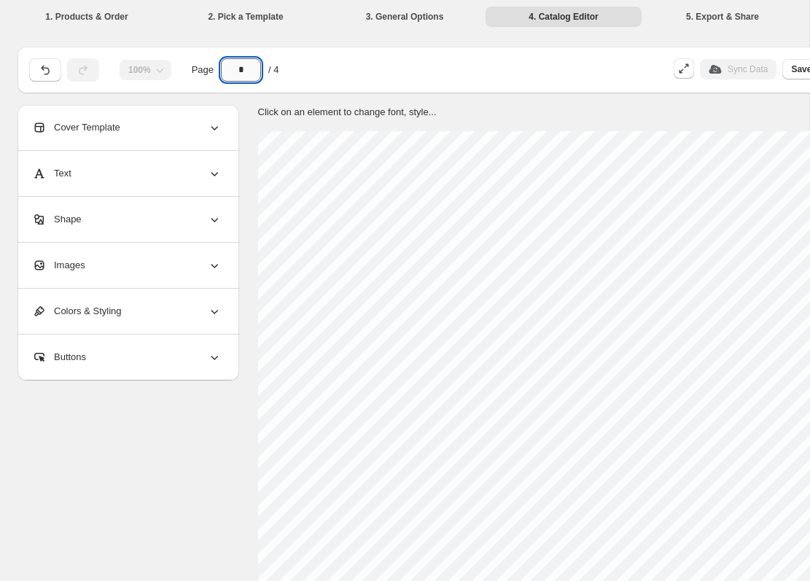
click at [250, 69] on input "*" at bounding box center [241, 69] width 40 height 23
click at [166, 133] on div "Cover Template" at bounding box center [127, 127] width 190 height 45
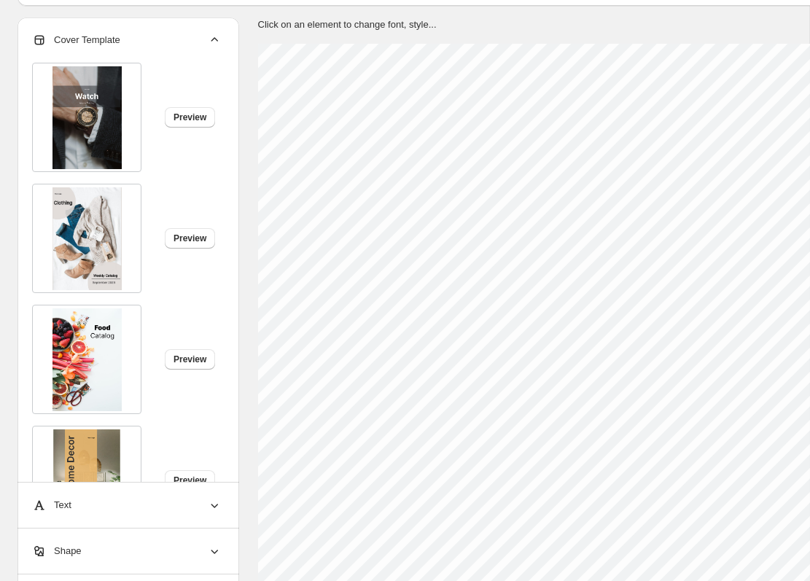
scroll to position [0, 0]
click at [198, 241] on span "Preview" at bounding box center [190, 239] width 33 height 12
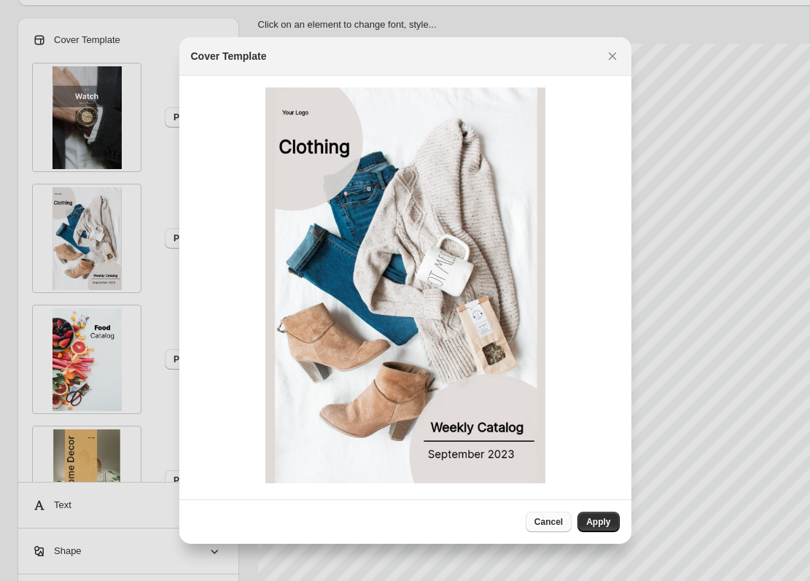
click at [553, 521] on span "Cancel" at bounding box center [549, 522] width 28 height 12
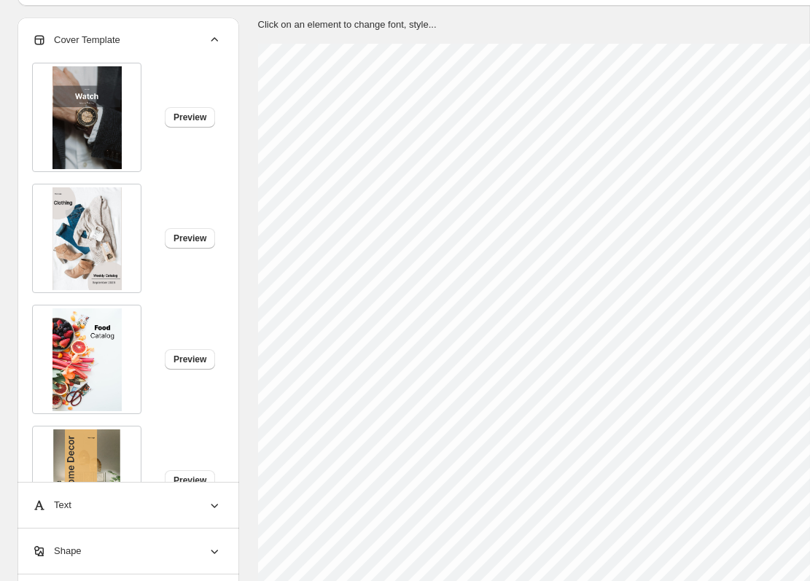
click at [215, 43] on icon at bounding box center [214, 40] width 15 height 15
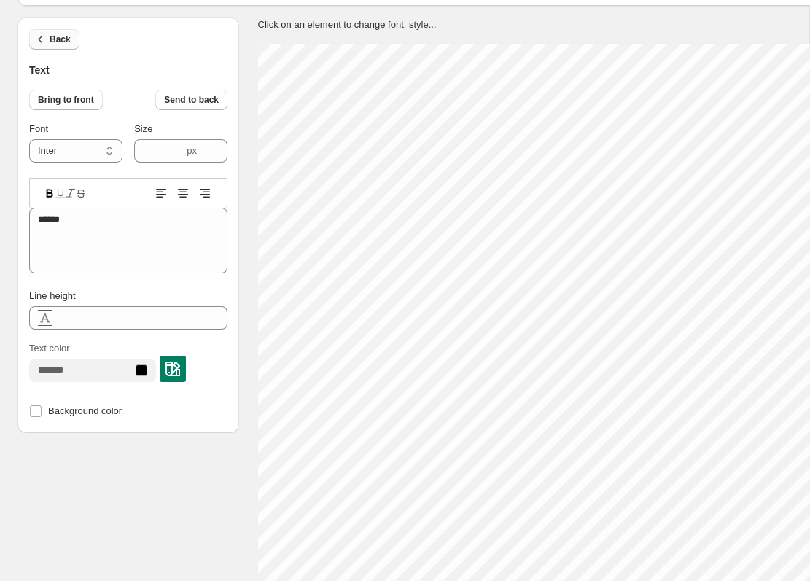
click at [49, 45] on button "Back" at bounding box center [54, 39] width 50 height 20
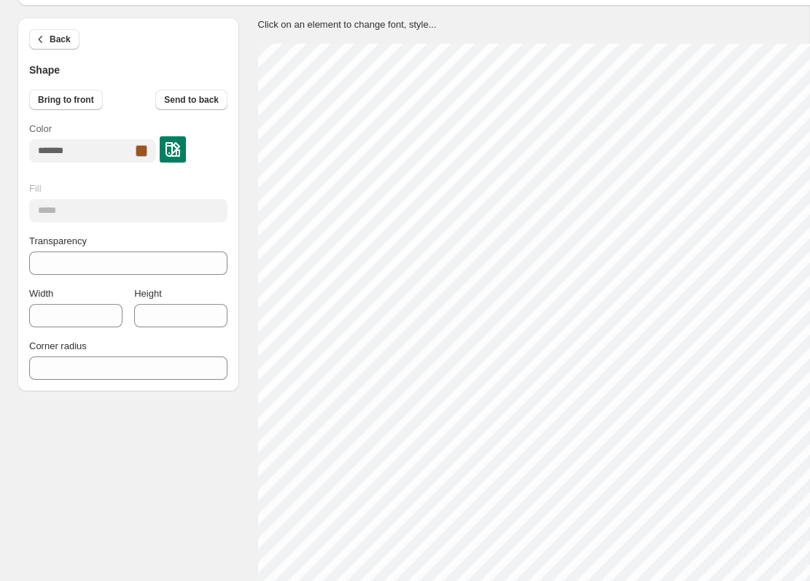
click at [147, 151] on div at bounding box center [142, 151] width 12 height 12
click at [133, 151] on input "Color" at bounding box center [81, 150] width 104 height 23
click at [47, 31] on button "Back" at bounding box center [54, 39] width 50 height 20
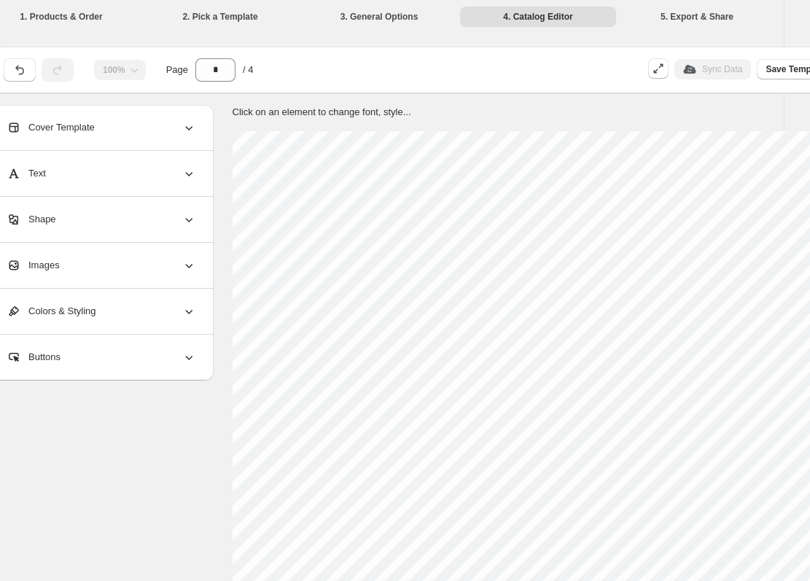
scroll to position [0, 26]
click at [691, 27] on div "1. Products & Order 2. Pick a Template 3. General Options 4. Catalog Editor 5. …" at bounding box center [378, 16] width 809 height 32
click at [691, 16] on li "5. Export & Share" at bounding box center [696, 16] width 156 height 20
click at [213, 70] on input "*" at bounding box center [215, 69] width 40 height 23
click at [230, 70] on input "*" at bounding box center [215, 69] width 40 height 23
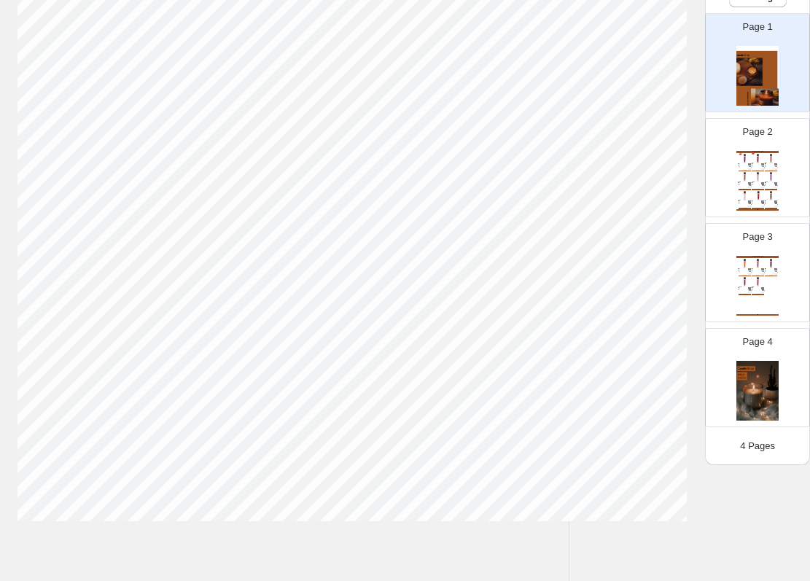
scroll to position [494, 241]
click at [766, 203] on div "Candle Shop Catalog Very Berry | Smudge Me Not Collection The results of our co…" at bounding box center [758, 181] width 42 height 60
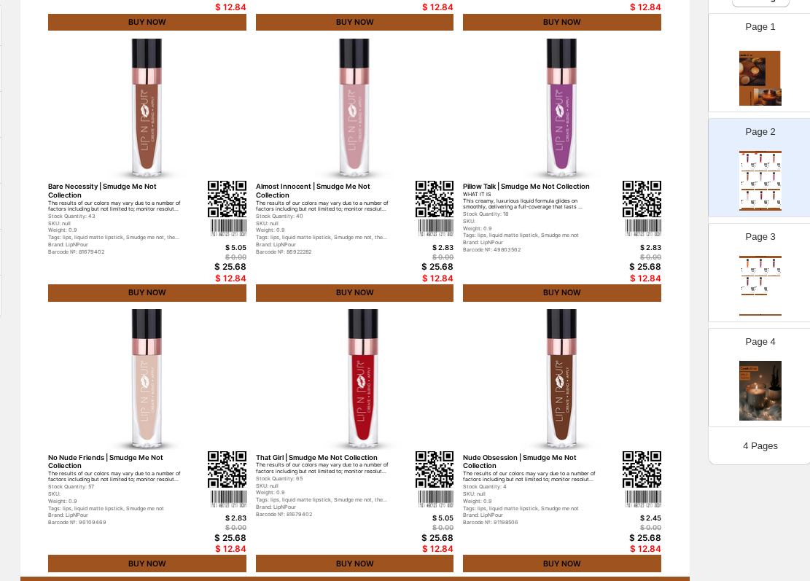
scroll to position [399, 238]
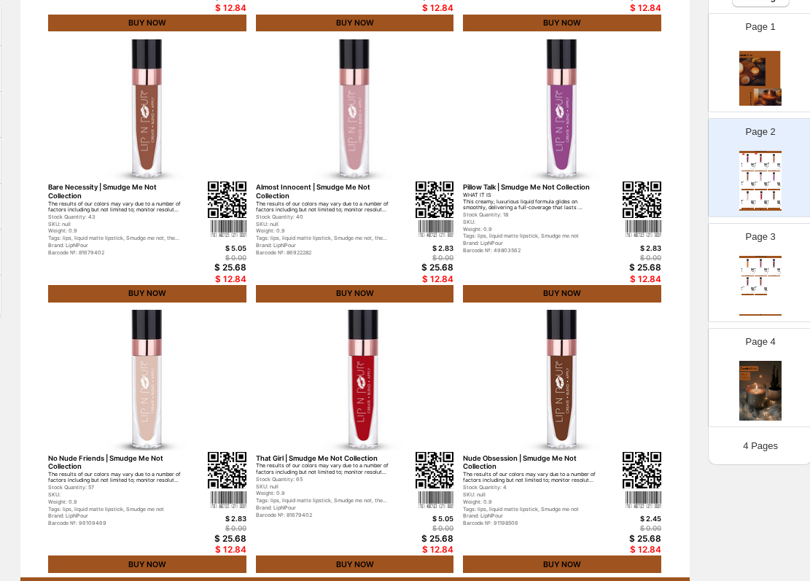
click at [708, 261] on div "Page 3 Candle Shop Catalog Crushin On You | Smudge Me Not Collection The result…" at bounding box center [760, 272] width 105 height 99
type input "*"
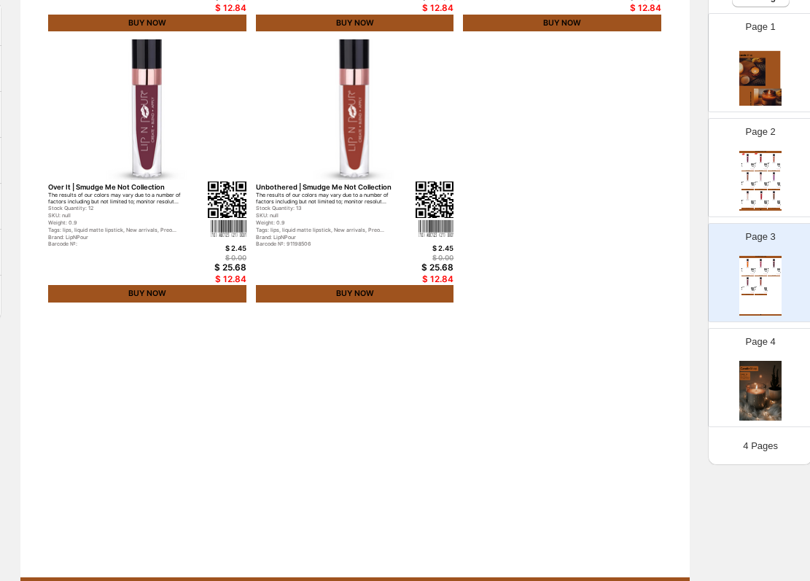
click at [403, 290] on div "BUY NOW" at bounding box center [355, 294] width 198 height 18
select select "**********"
click at [752, 366] on img at bounding box center [760, 391] width 42 height 60
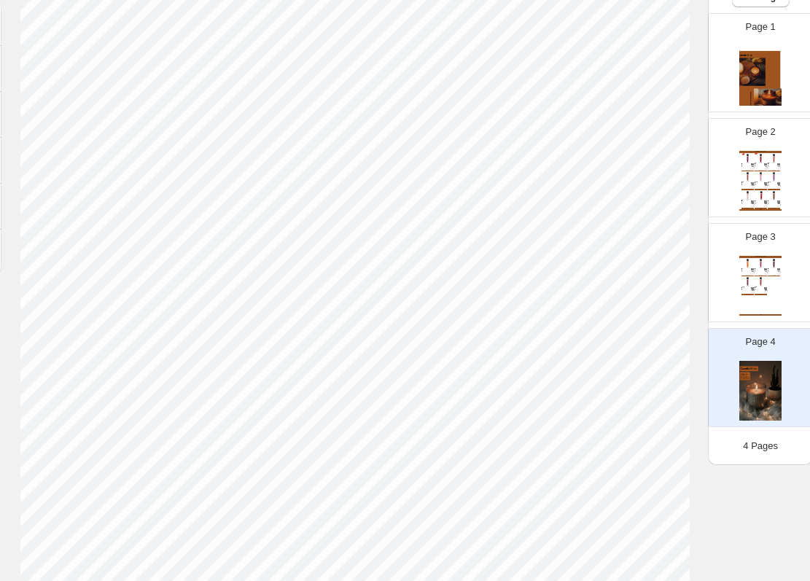
scroll to position [285, 222]
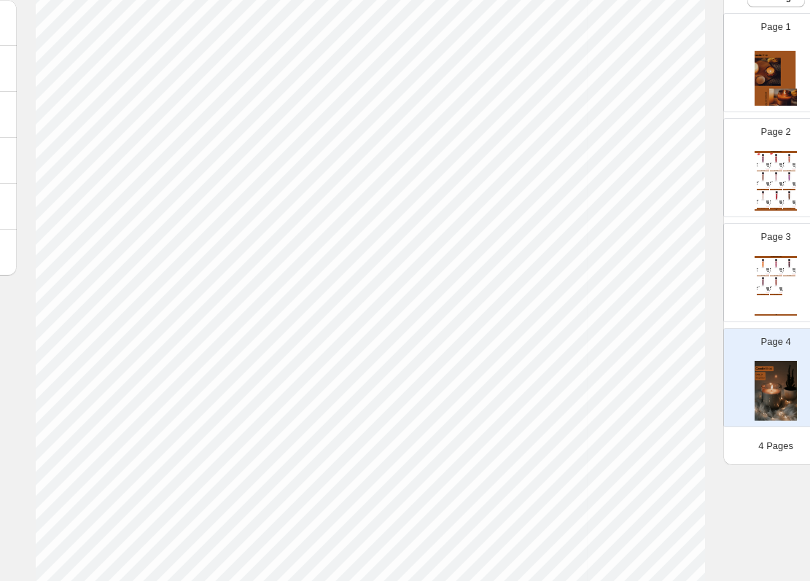
click at [744, 186] on div "Page 2 Candle Shop Catalog Very Berry | Smudge Me Not Collection The results of…" at bounding box center [770, 162] width 92 height 98
type input "*"
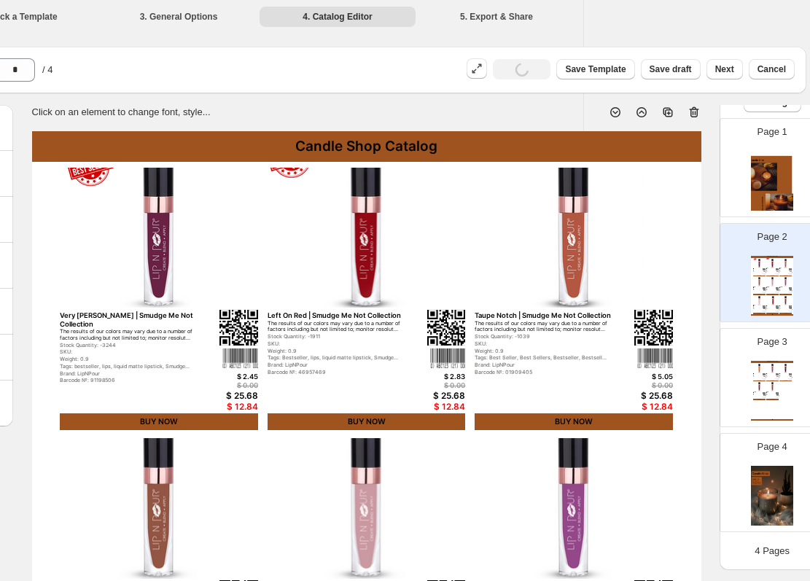
scroll to position [0, 226]
click at [355, 146] on div "Candle Shop Catalog" at bounding box center [366, 146] width 669 height 31
click at [319, 270] on img at bounding box center [367, 238] width 198 height 141
click at [359, 311] on div "Left On Red | Smudge Me Not Collection" at bounding box center [336, 315] width 136 height 8
click at [366, 323] on div "The results of our colors may vary due to a number of factors including but not…" at bounding box center [336, 327] width 136 height 12
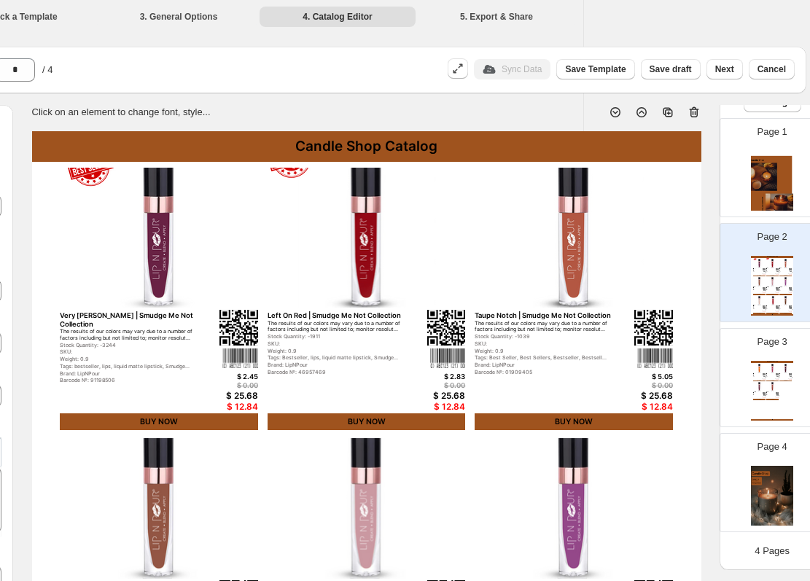
type input "***"
type textarea "**********"
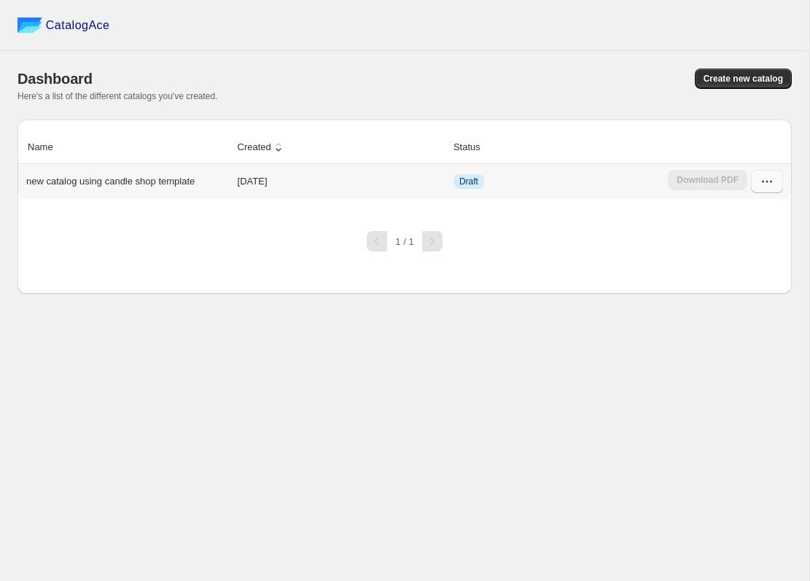
click at [774, 184] on icon "button" at bounding box center [767, 181] width 15 height 15
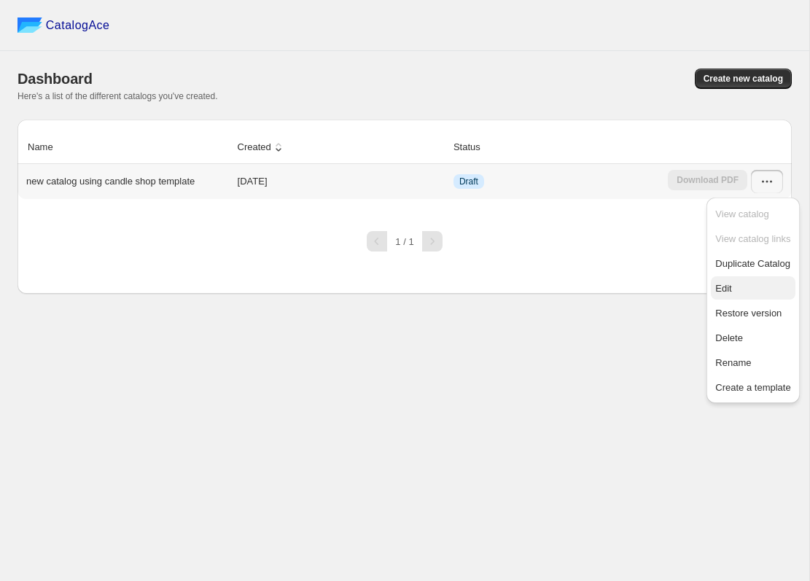
click at [736, 290] on span "Edit" at bounding box center [752, 288] width 75 height 15
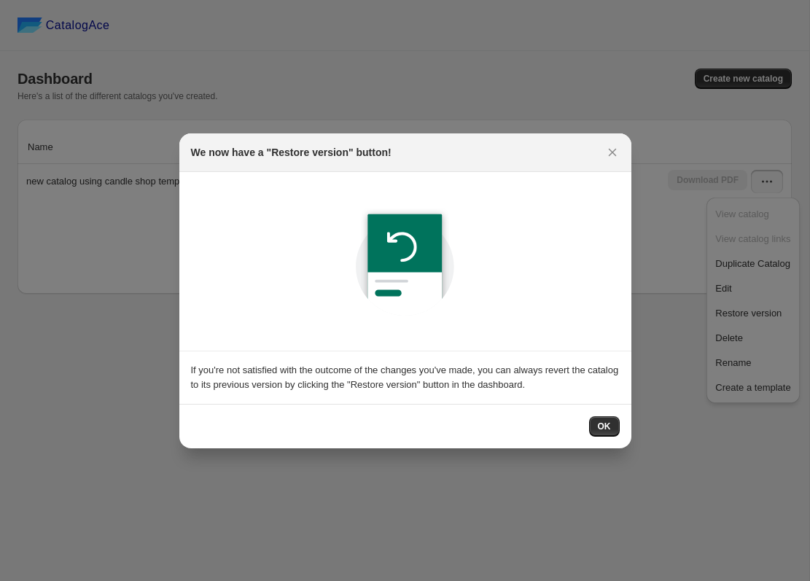
click at [610, 438] on div "OK" at bounding box center [405, 426] width 452 height 44
click at [613, 416] on button "OK" at bounding box center [604, 426] width 31 height 20
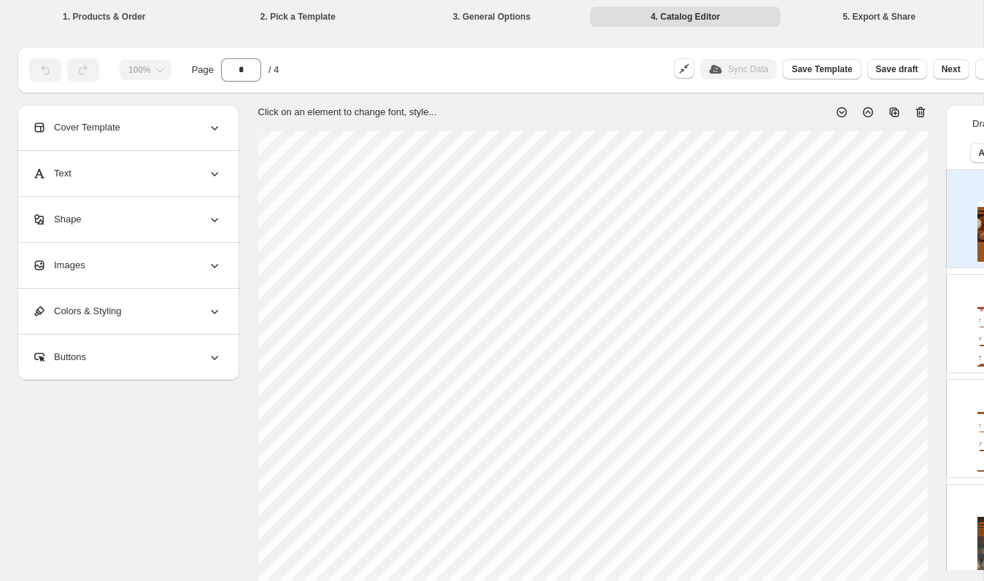
click at [112, 18] on li "1. Products & Order" at bounding box center [104, 16] width 191 height 20
click at [497, 21] on li "3. General Options" at bounding box center [491, 16] width 191 height 20
